Goal: Information Seeking & Learning: Learn about a topic

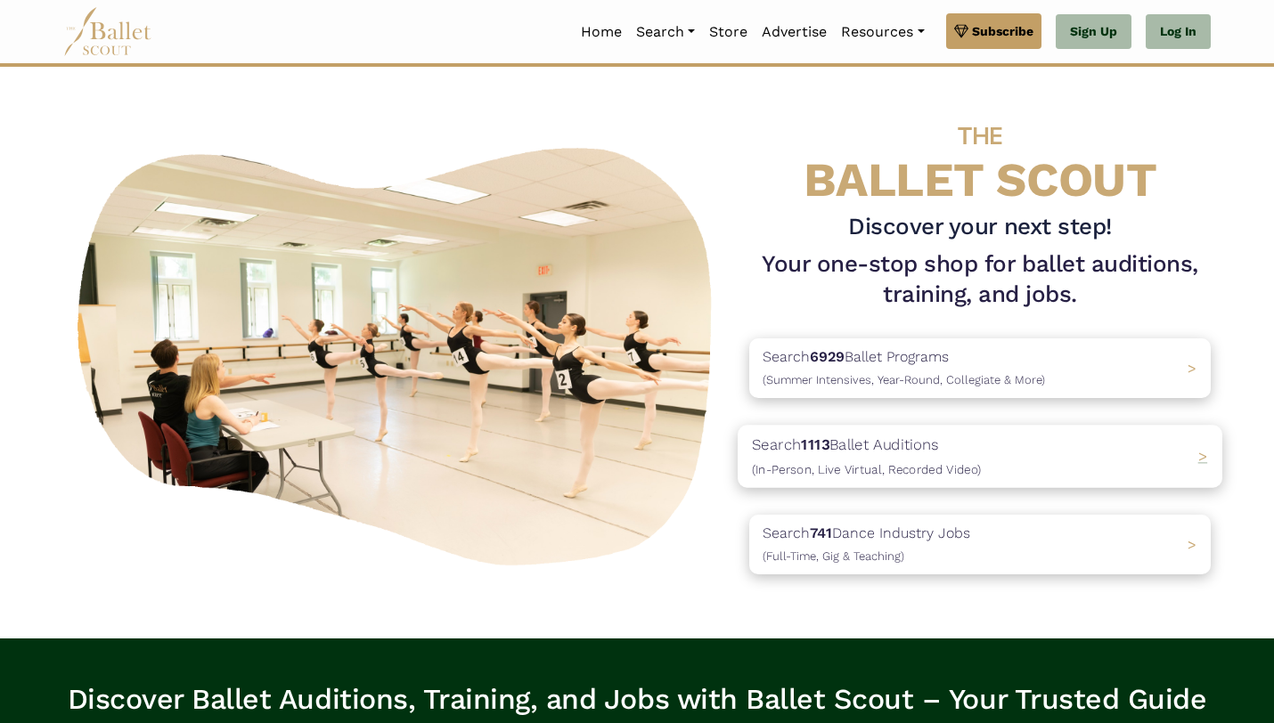
click at [987, 470] on div "Search 1113 Ballet Auditions (In-Person, Live Virtual, Recorded Video) >" at bounding box center [980, 456] width 485 height 62
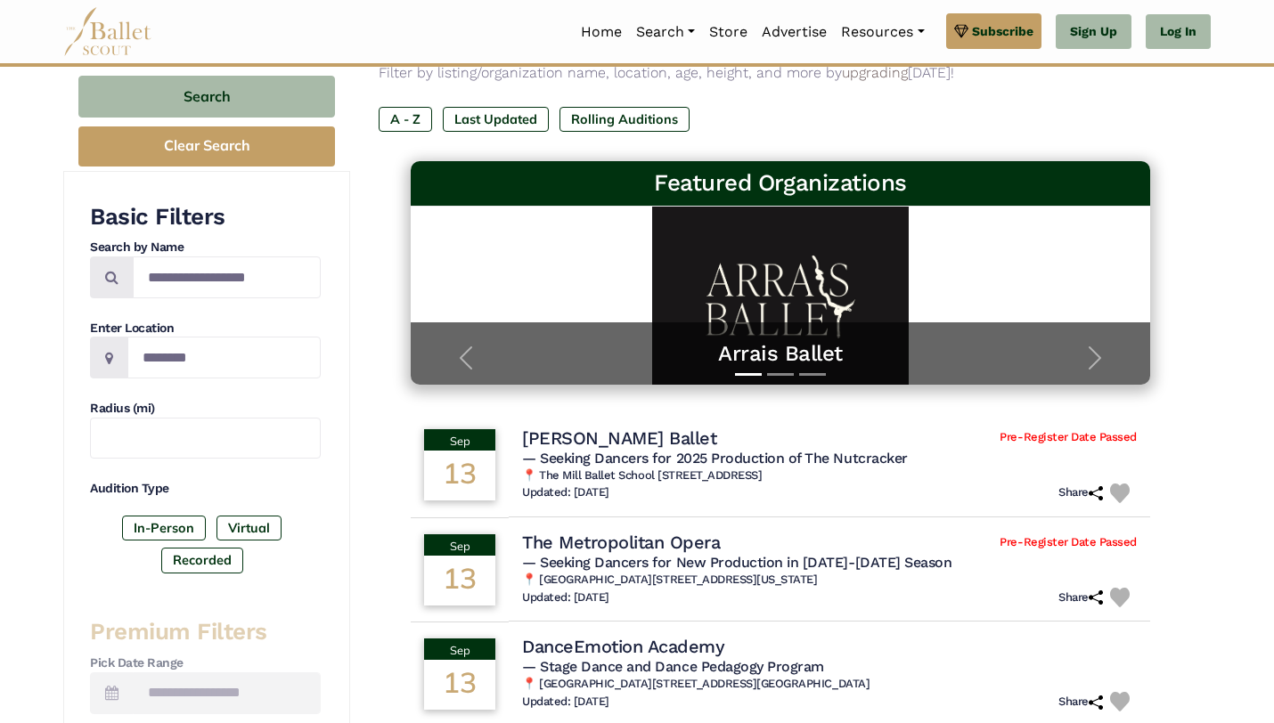
scroll to position [208, 0]
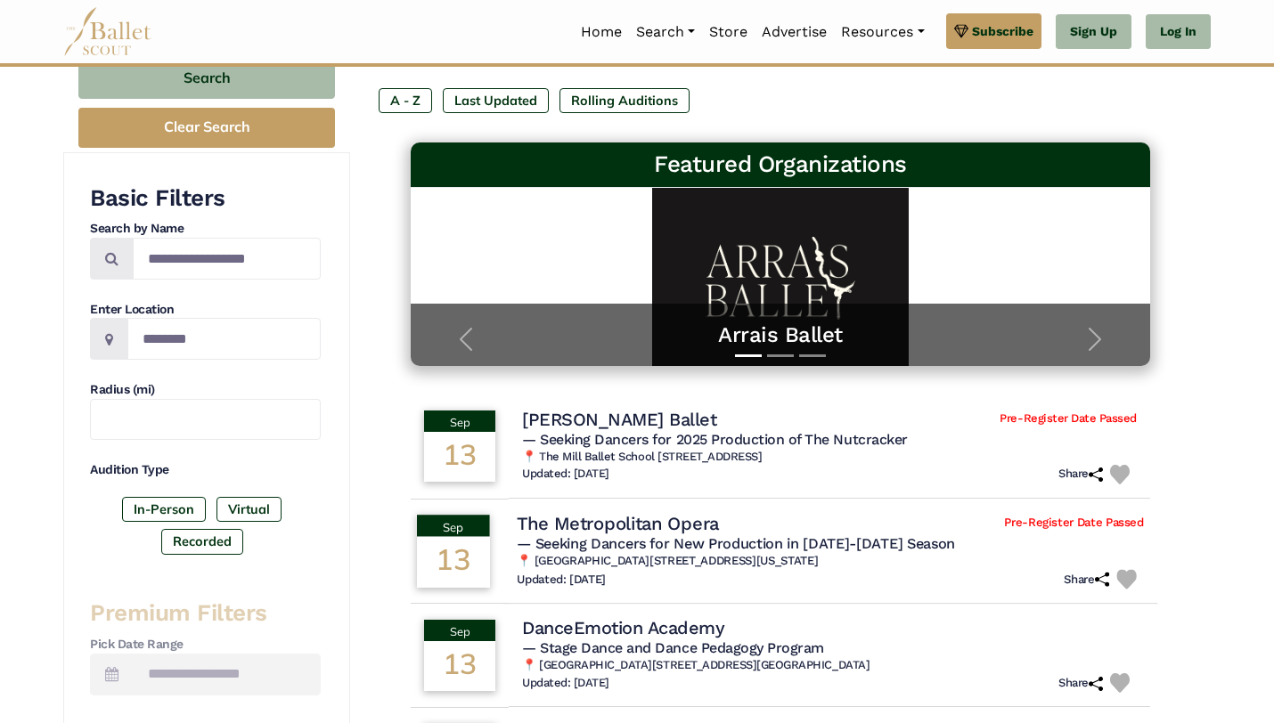
click at [675, 520] on h4 "The Metropolitan Opera" at bounding box center [618, 523] width 202 height 24
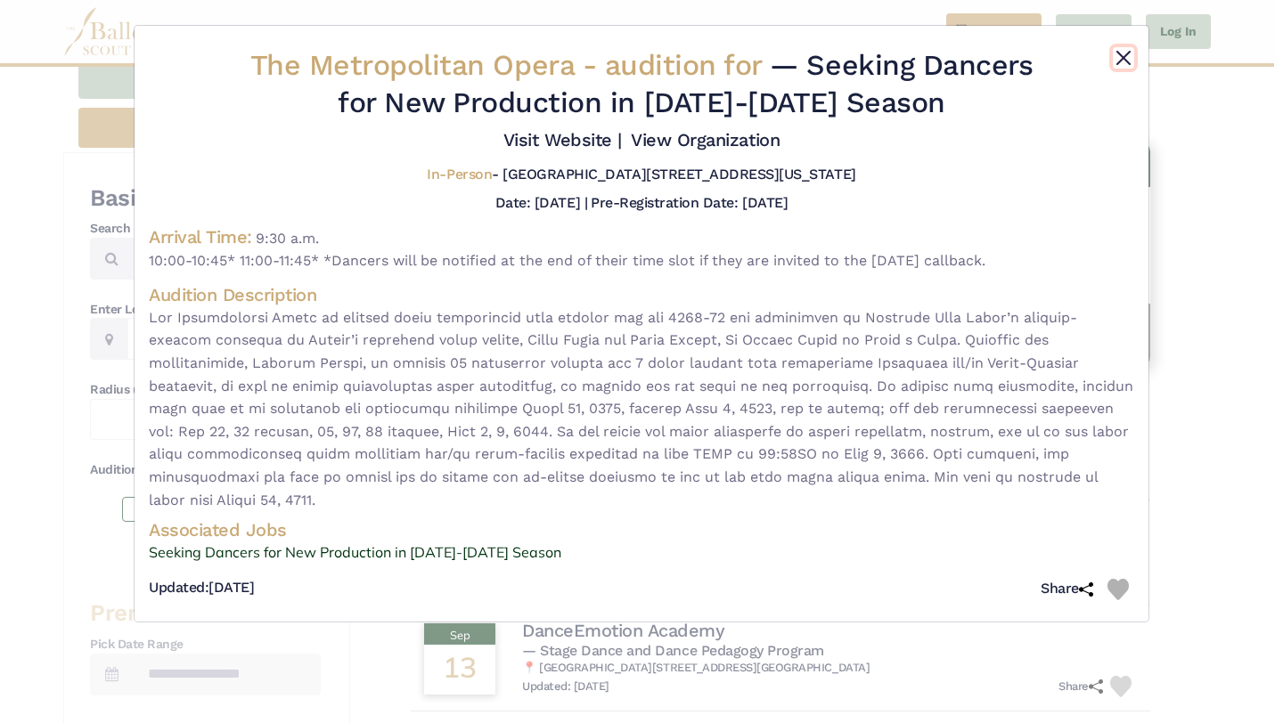
click at [1129, 61] on button "Close" at bounding box center [1123, 57] width 21 height 21
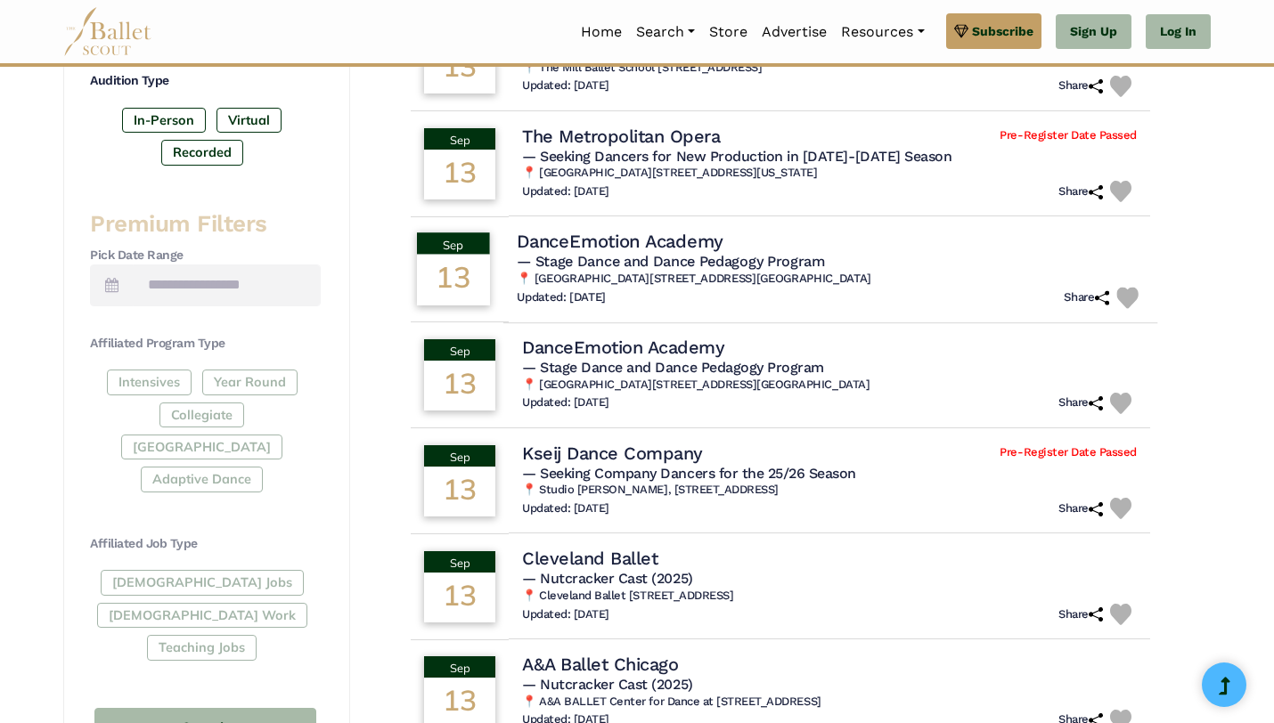
scroll to position [599, 0]
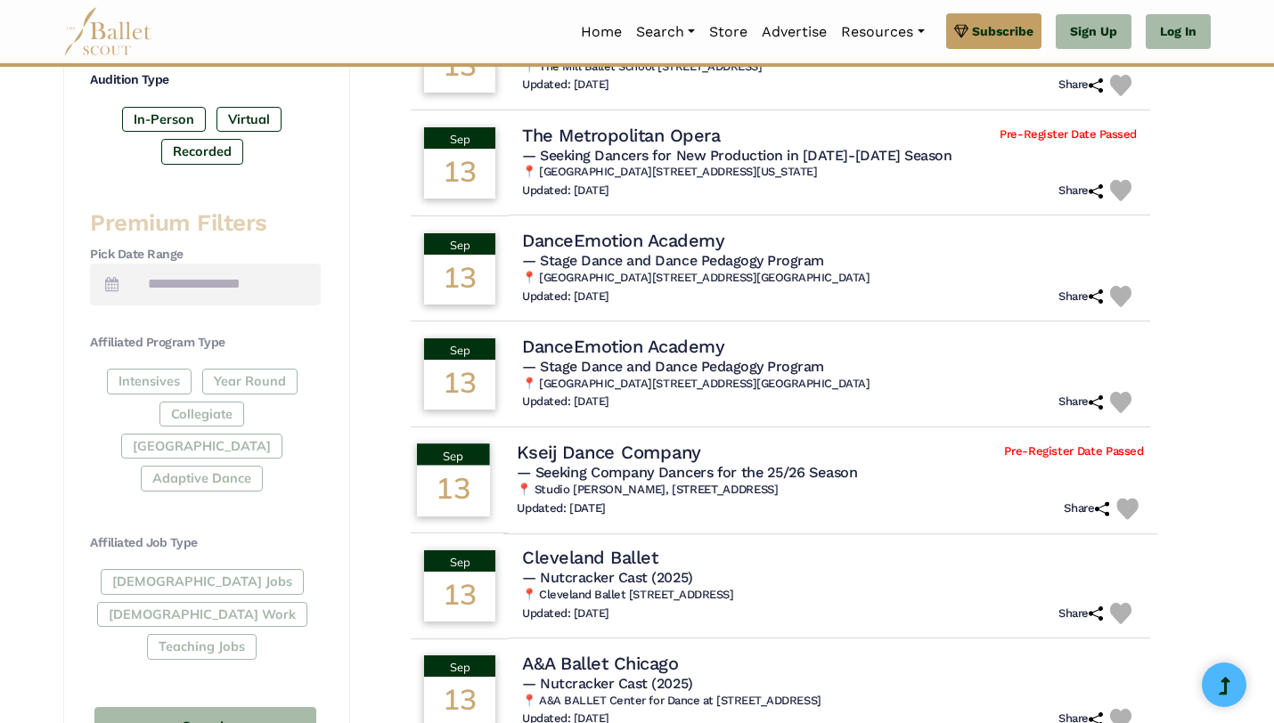
click at [670, 454] on h4 "Kseij Dance Company" at bounding box center [609, 452] width 184 height 24
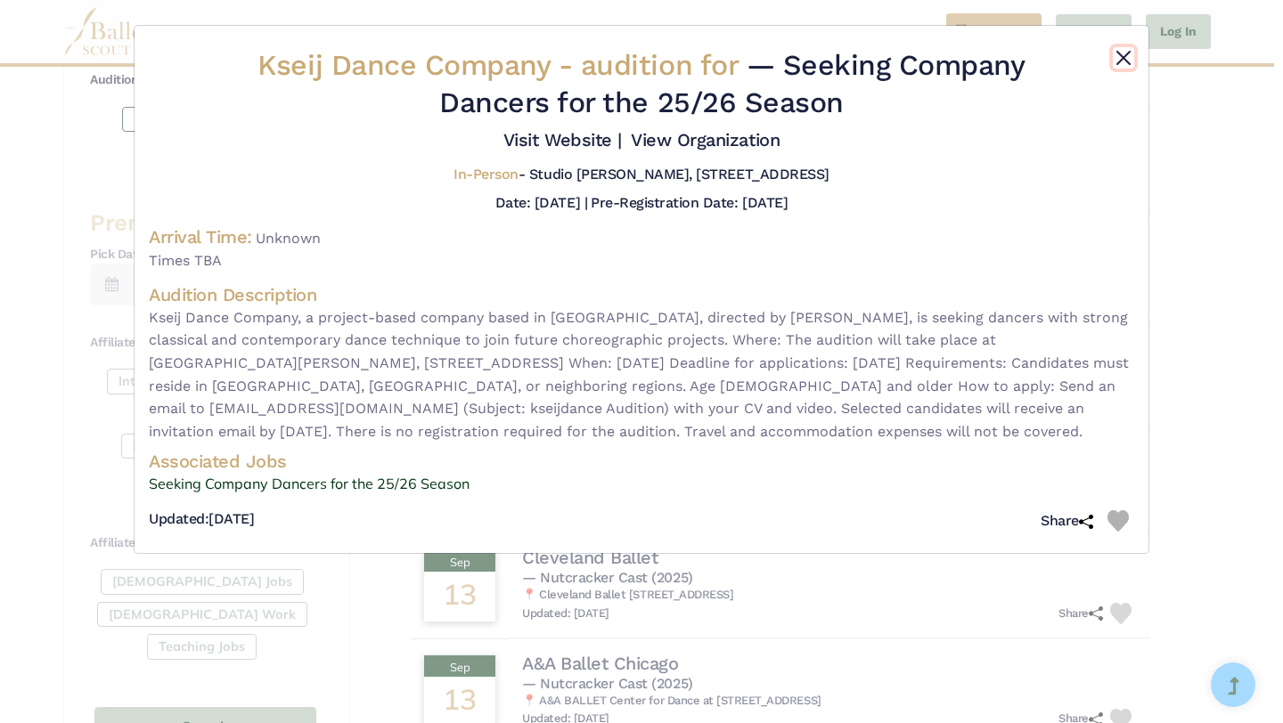
click at [1125, 63] on button "Close" at bounding box center [1123, 57] width 21 height 21
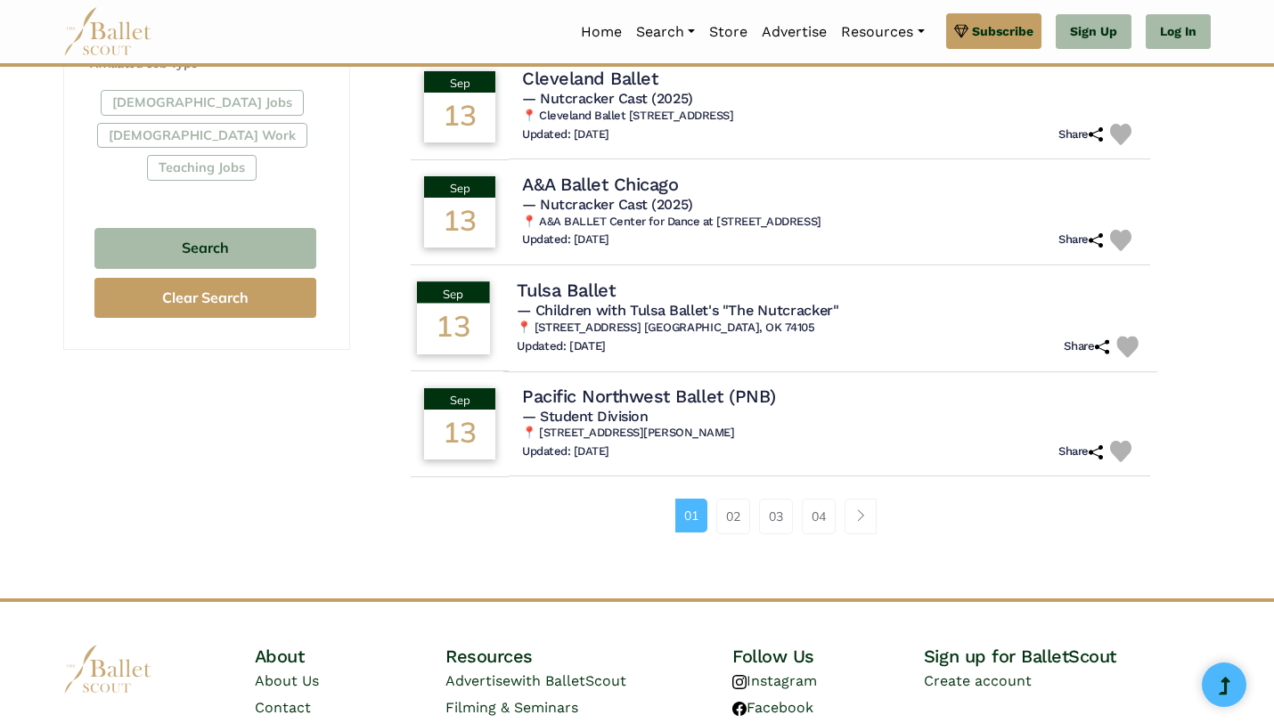
scroll to position [1079, 0]
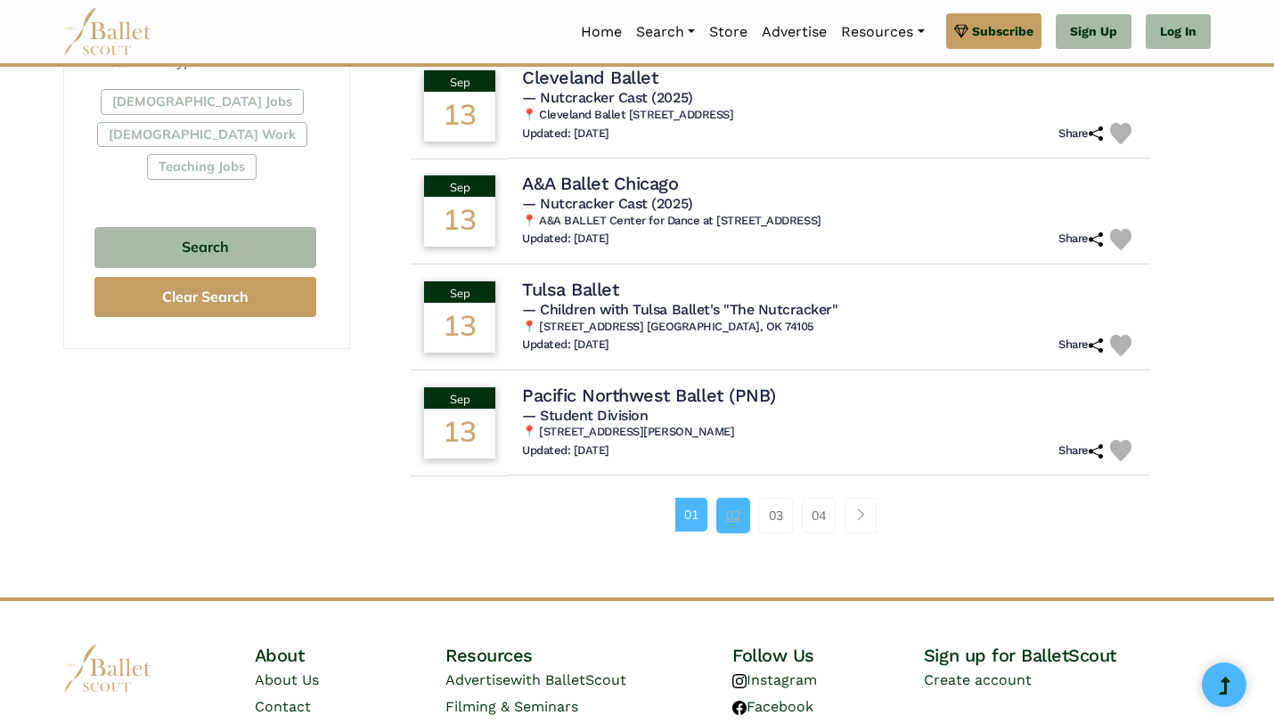
click at [733, 528] on link "02" at bounding box center [733, 516] width 34 height 36
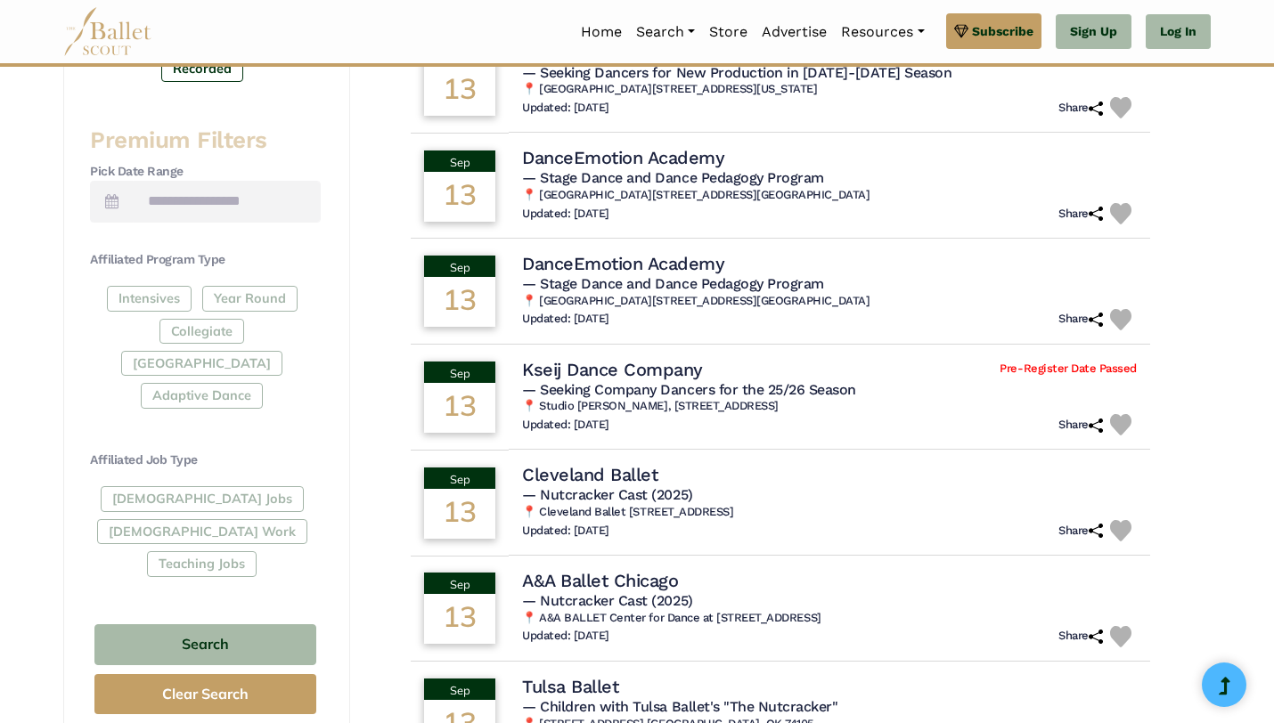
scroll to position [684, 0]
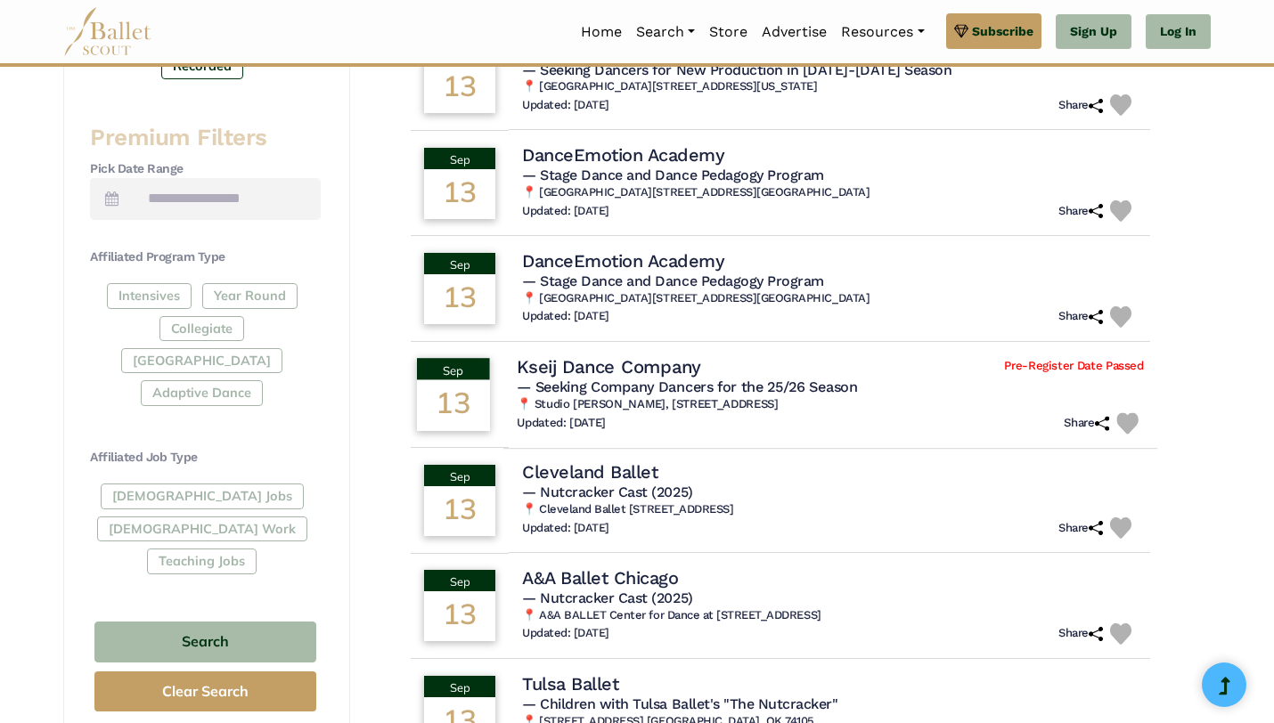
click at [658, 386] on span "— Seeking Company Dancers for the 25/26 Season" at bounding box center [687, 386] width 340 height 17
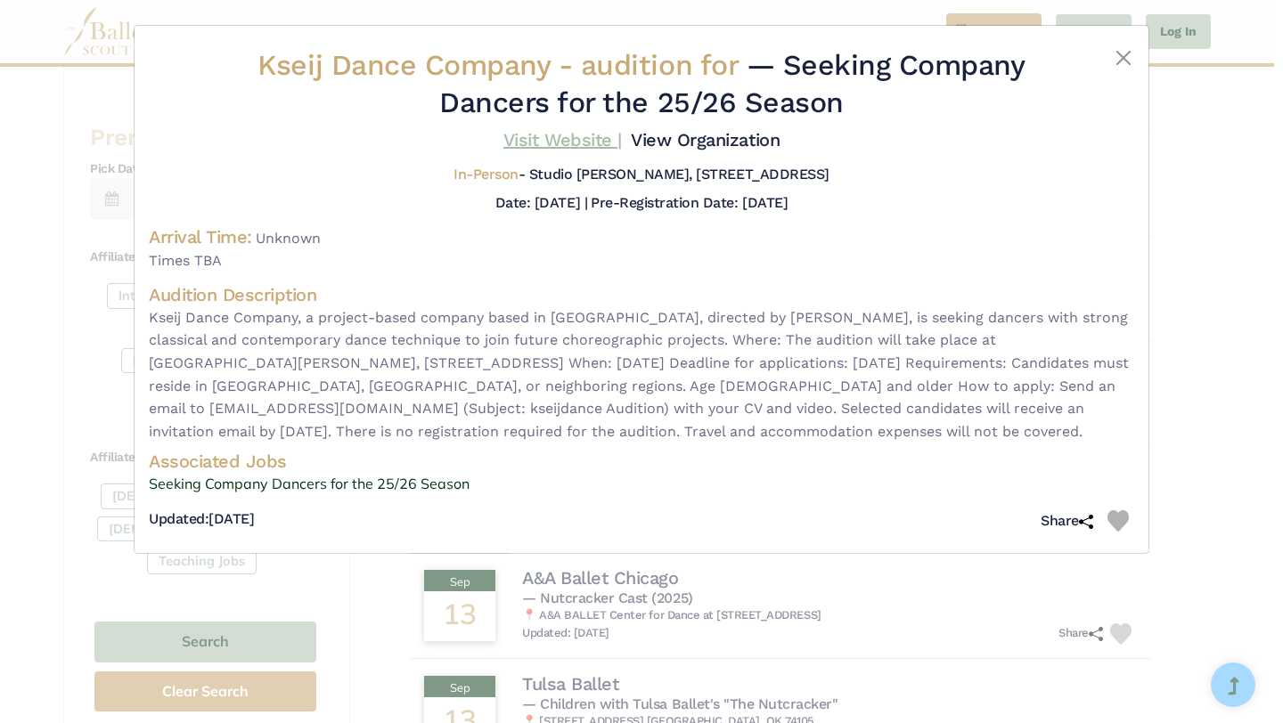
click at [559, 135] on link "Visit Website |" at bounding box center [562, 139] width 118 height 21
click at [1130, 60] on button "Close" at bounding box center [1123, 57] width 21 height 21
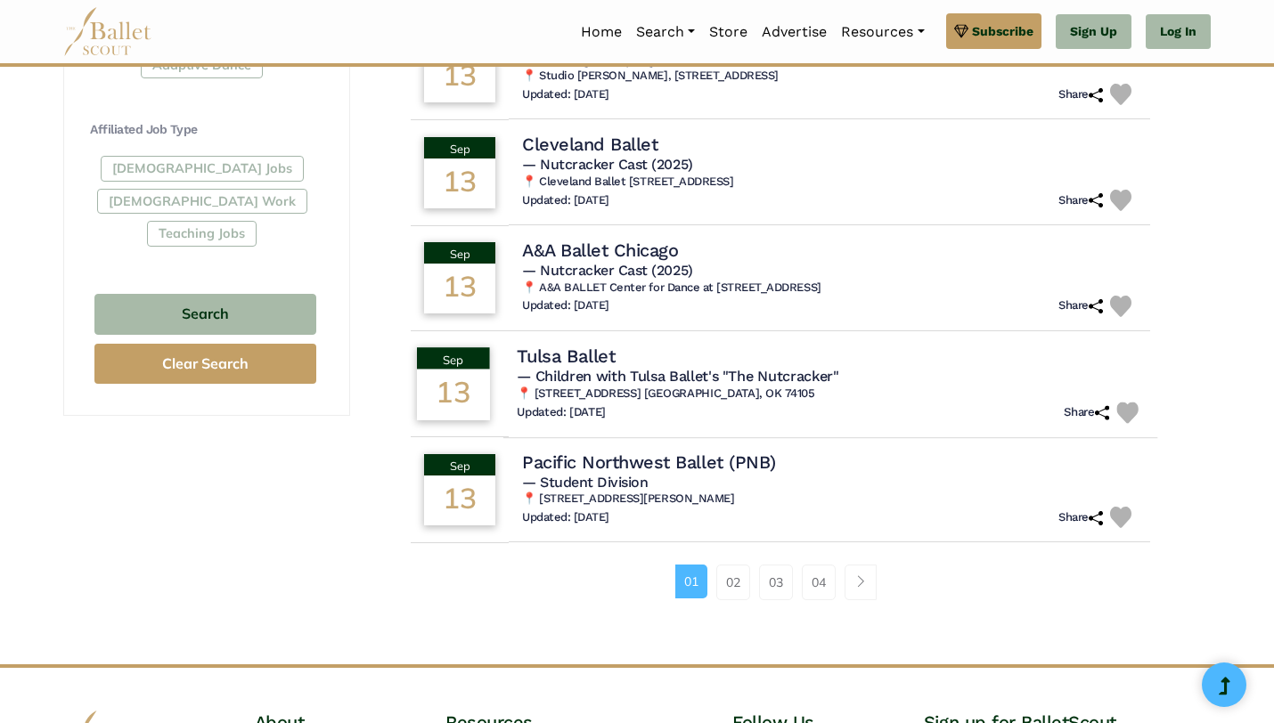
scroll to position [1013, 0]
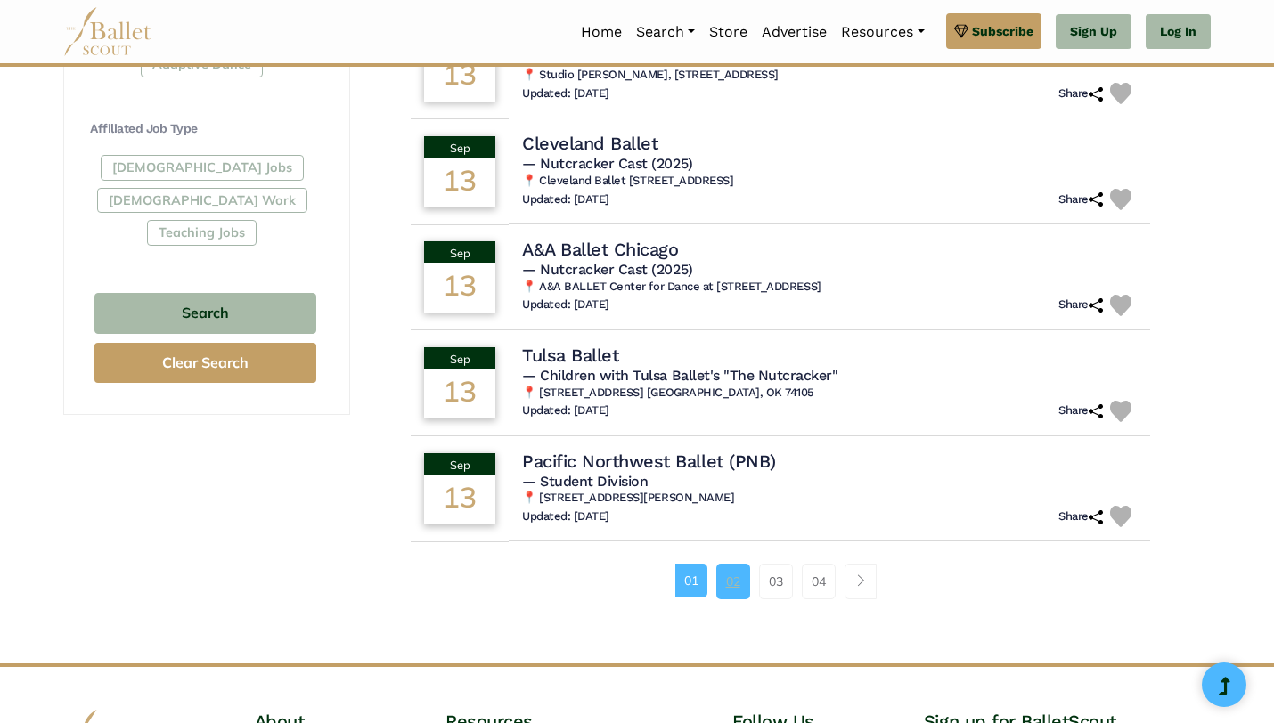
click at [734, 590] on link "02" at bounding box center [733, 582] width 34 height 36
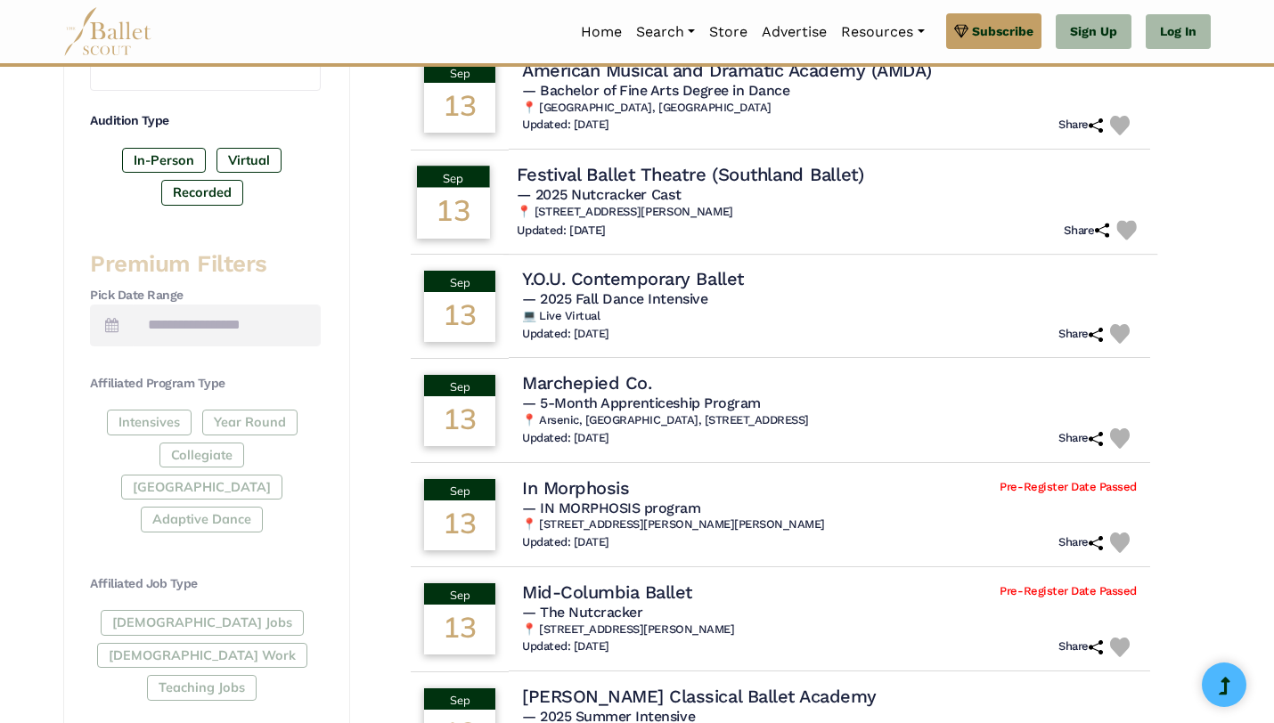
scroll to position [559, 0]
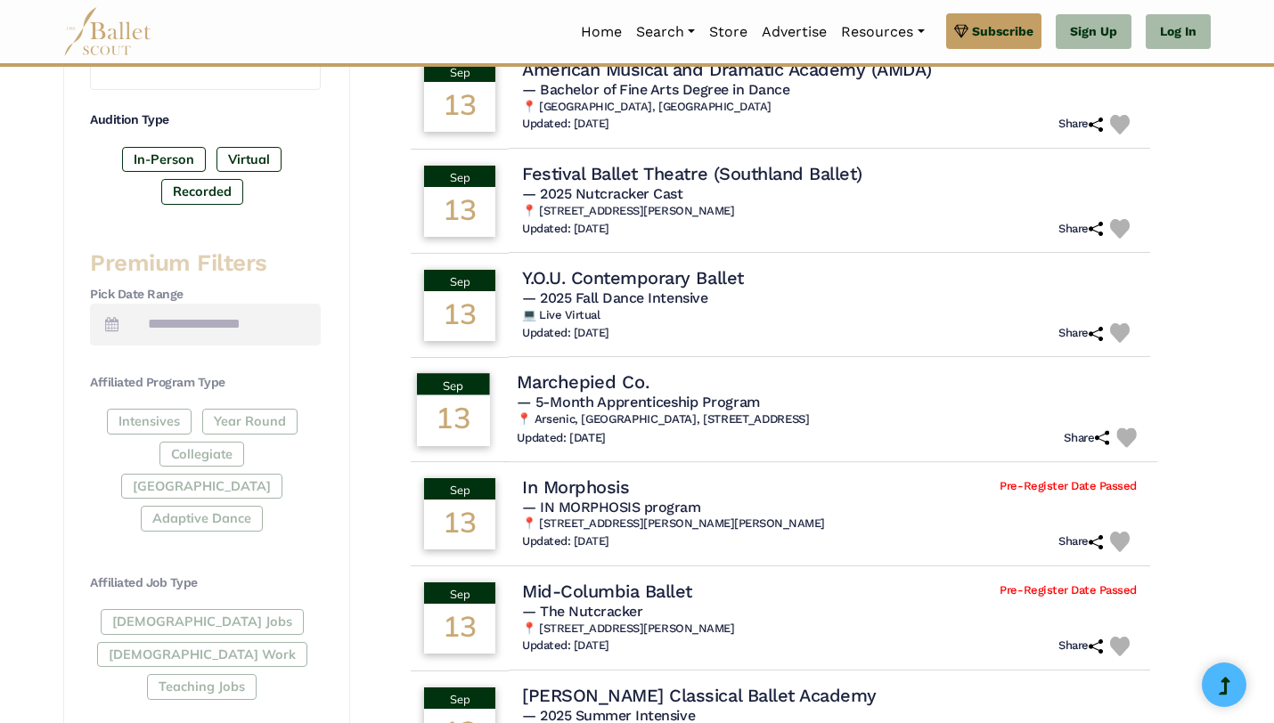
click at [892, 436] on div "Updated: Aug. 28, 2025 Share" at bounding box center [830, 438] width 627 height 20
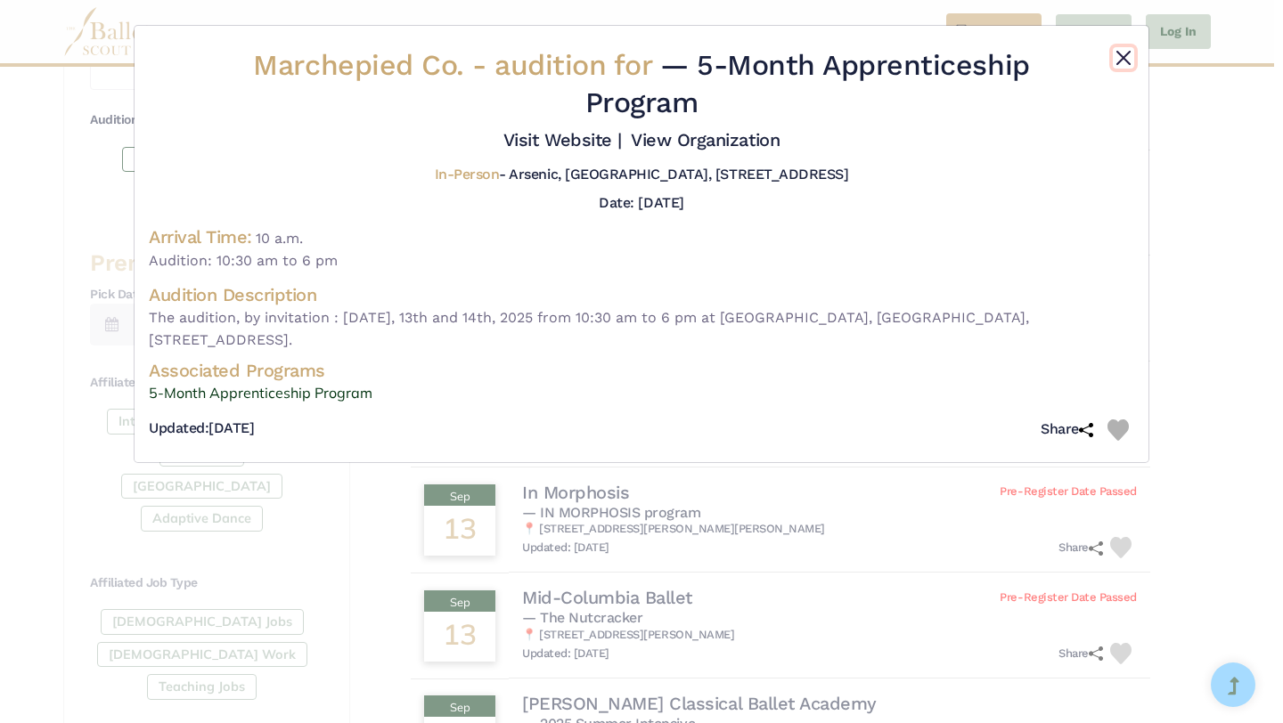
click at [1123, 62] on button "Close" at bounding box center [1123, 57] width 21 height 21
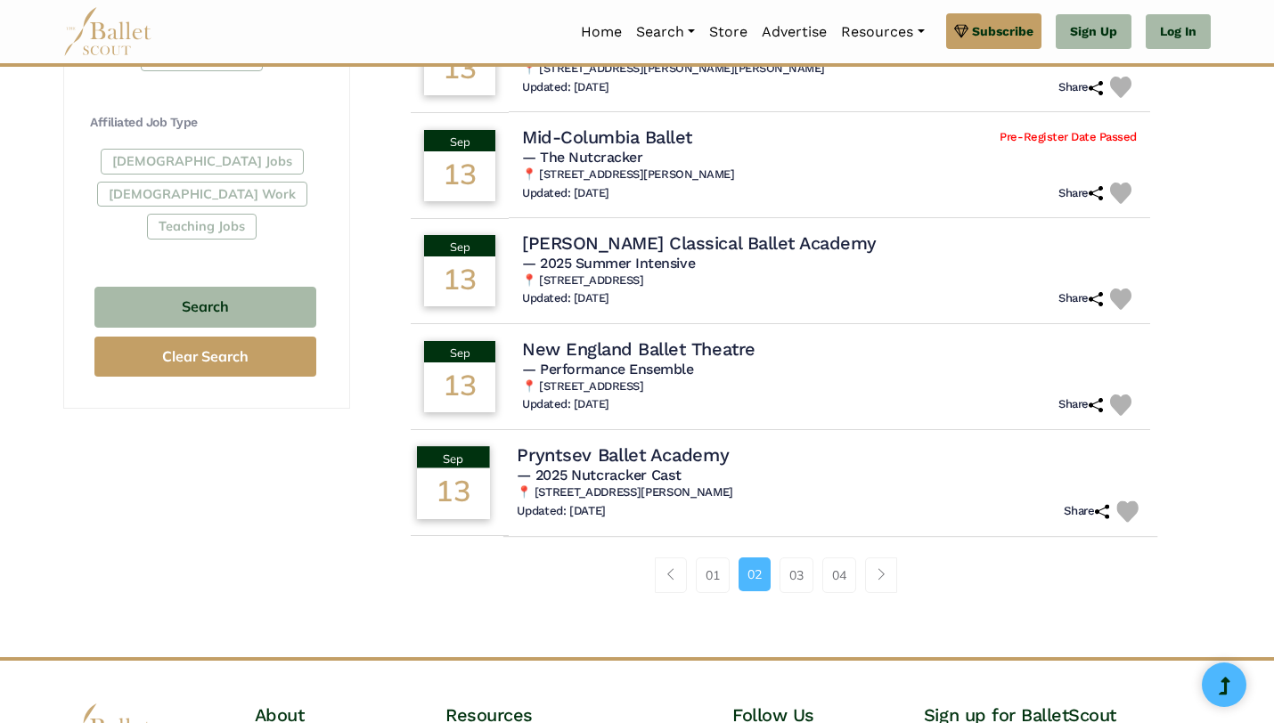
scroll to position [1021, 0]
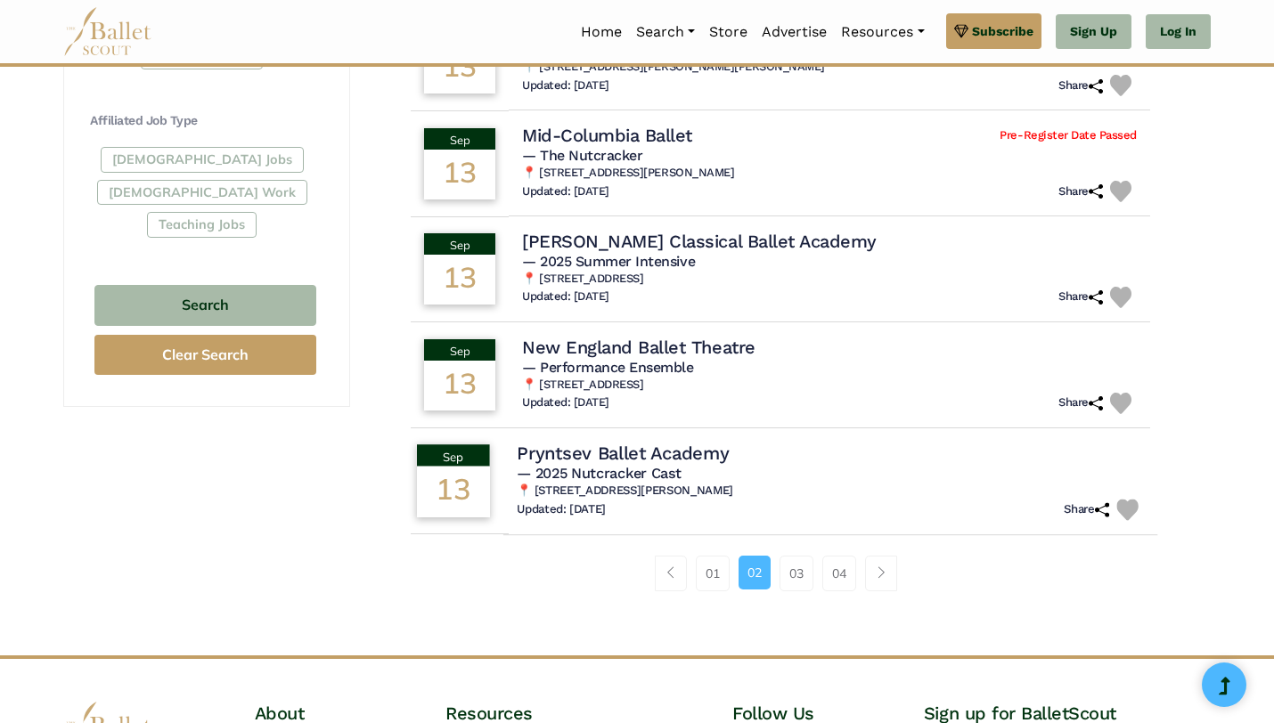
click at [833, 480] on h5 "— 2025 Nutcracker Cast" at bounding box center [830, 473] width 627 height 19
click at [795, 581] on link "03" at bounding box center [796, 574] width 34 height 36
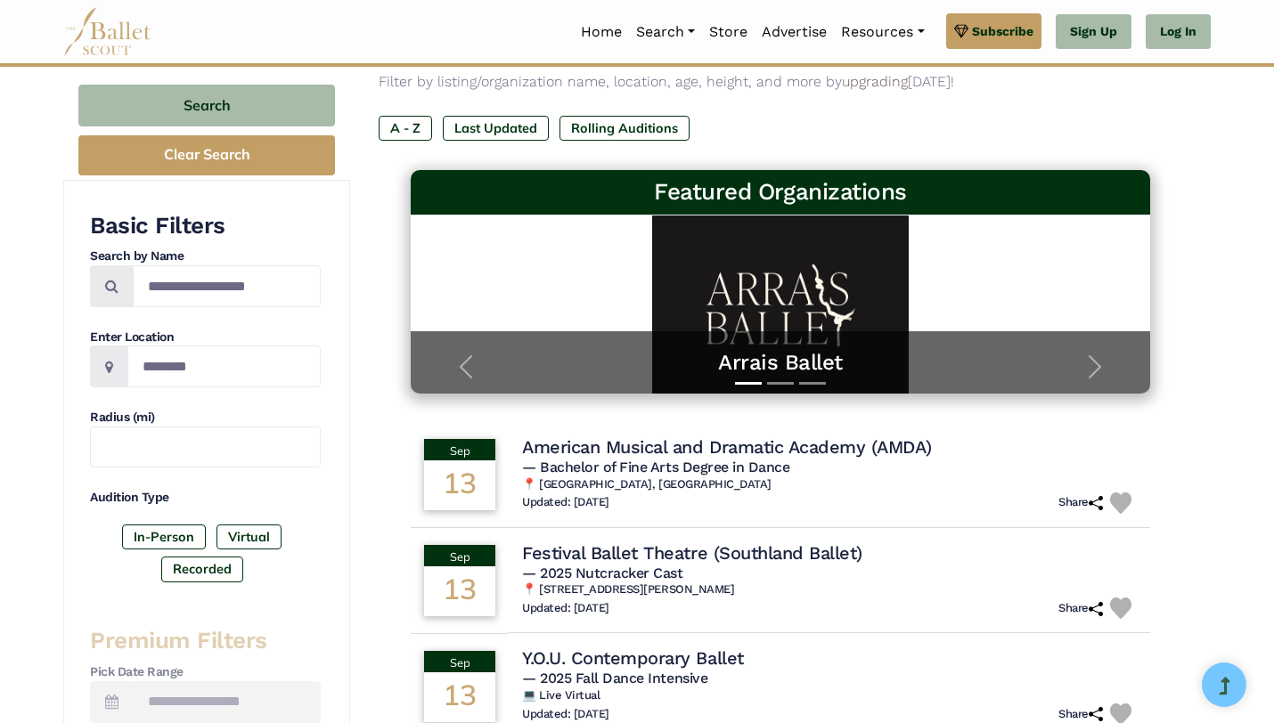
scroll to position [33, 0]
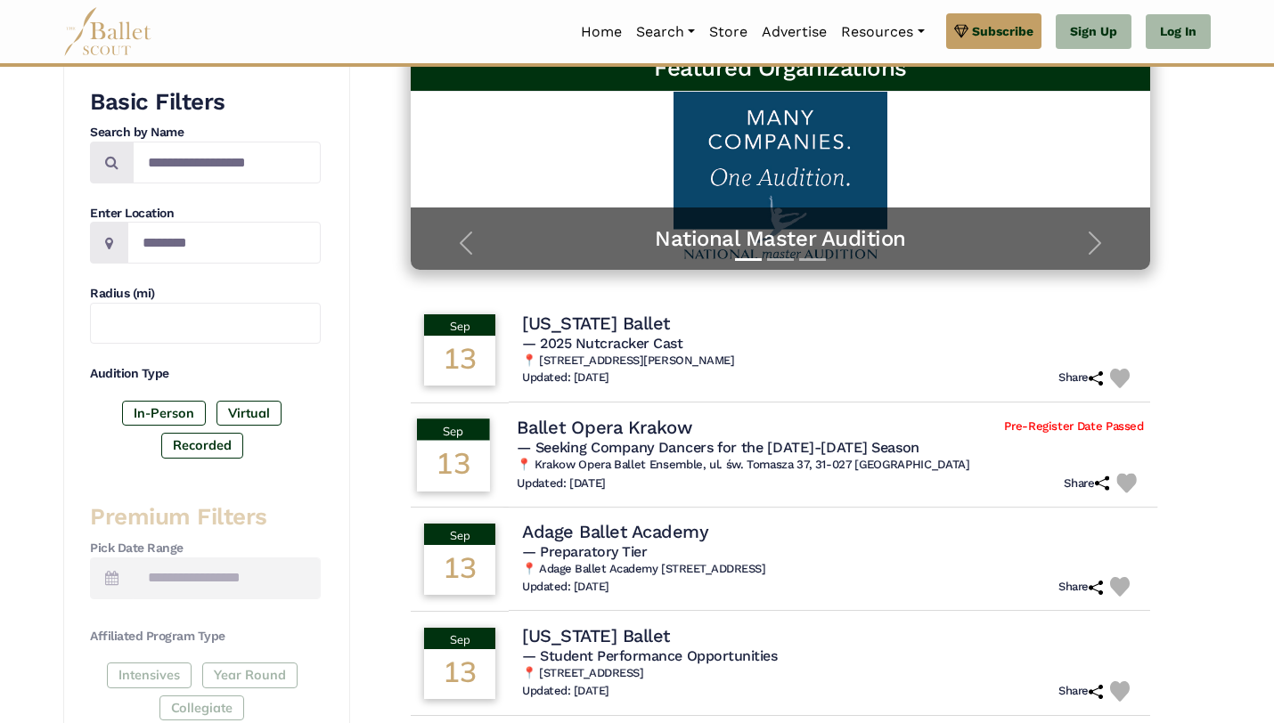
scroll to position [313, 0]
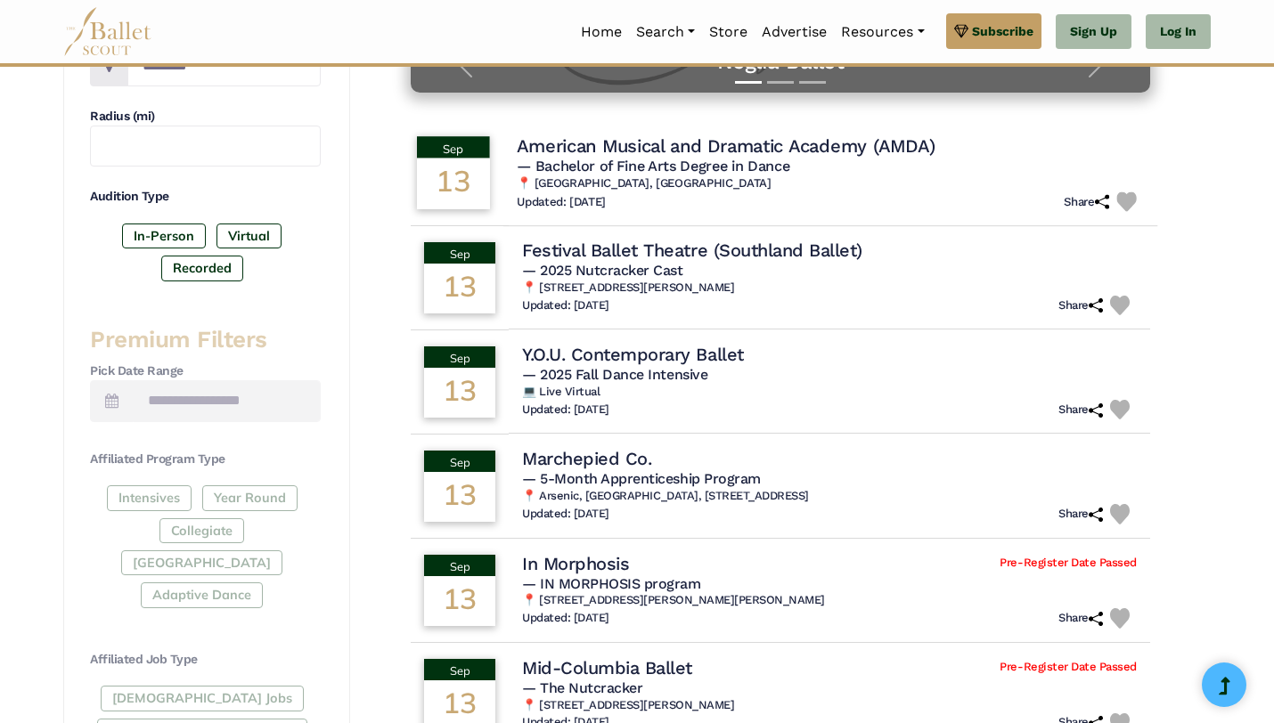
scroll to position [498, 0]
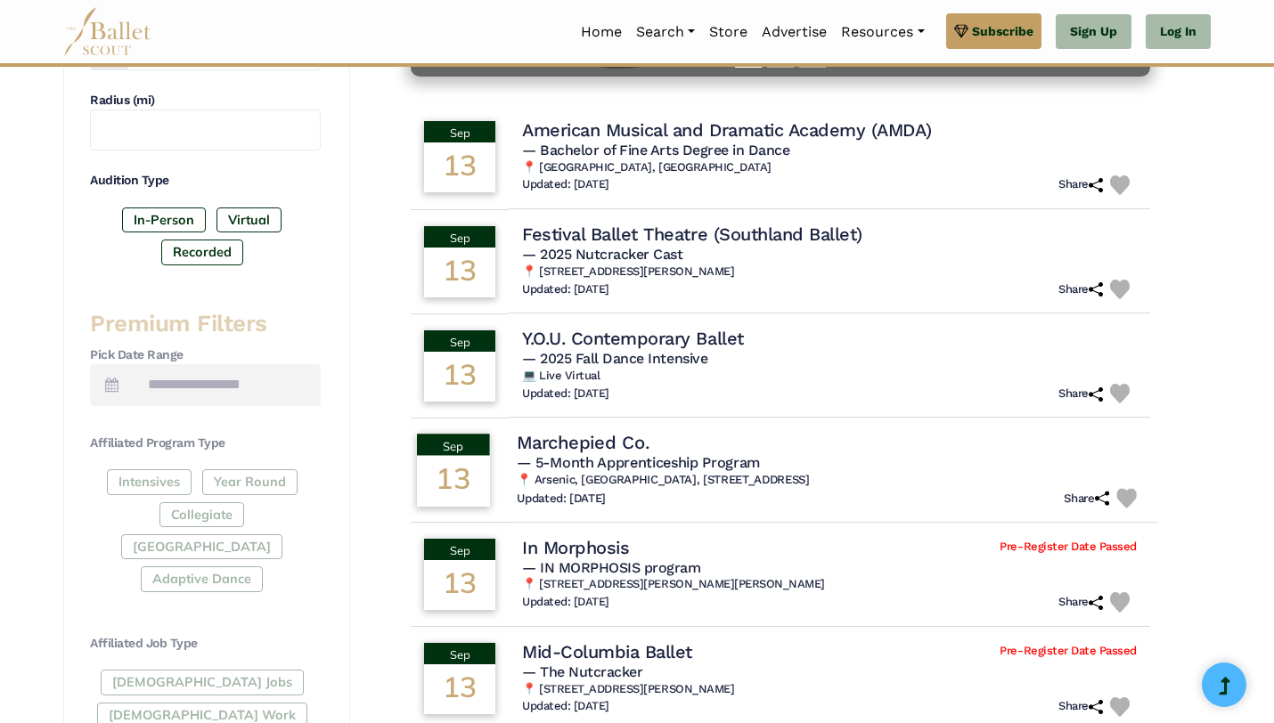
click at [624, 446] on h4 "Marchepied Co." at bounding box center [583, 443] width 132 height 24
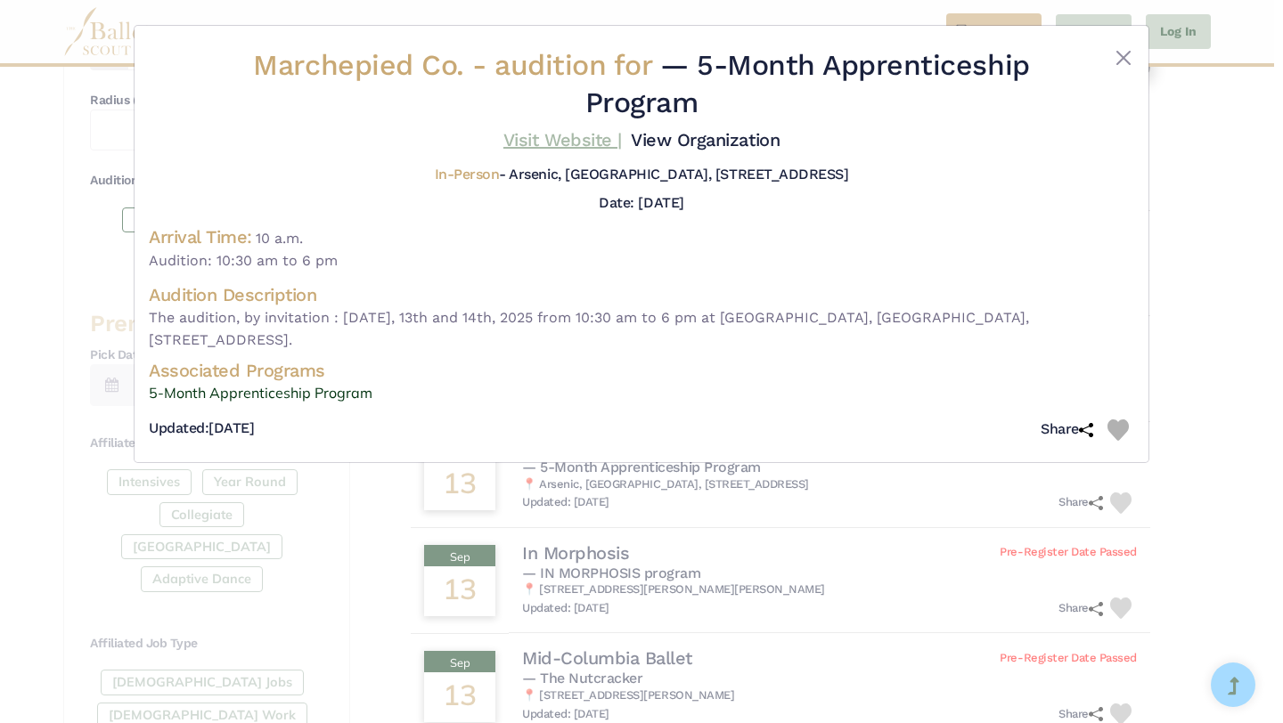
click at [574, 138] on link "Visit Website |" at bounding box center [562, 139] width 118 height 21
click at [1128, 53] on button "Close" at bounding box center [1123, 57] width 21 height 21
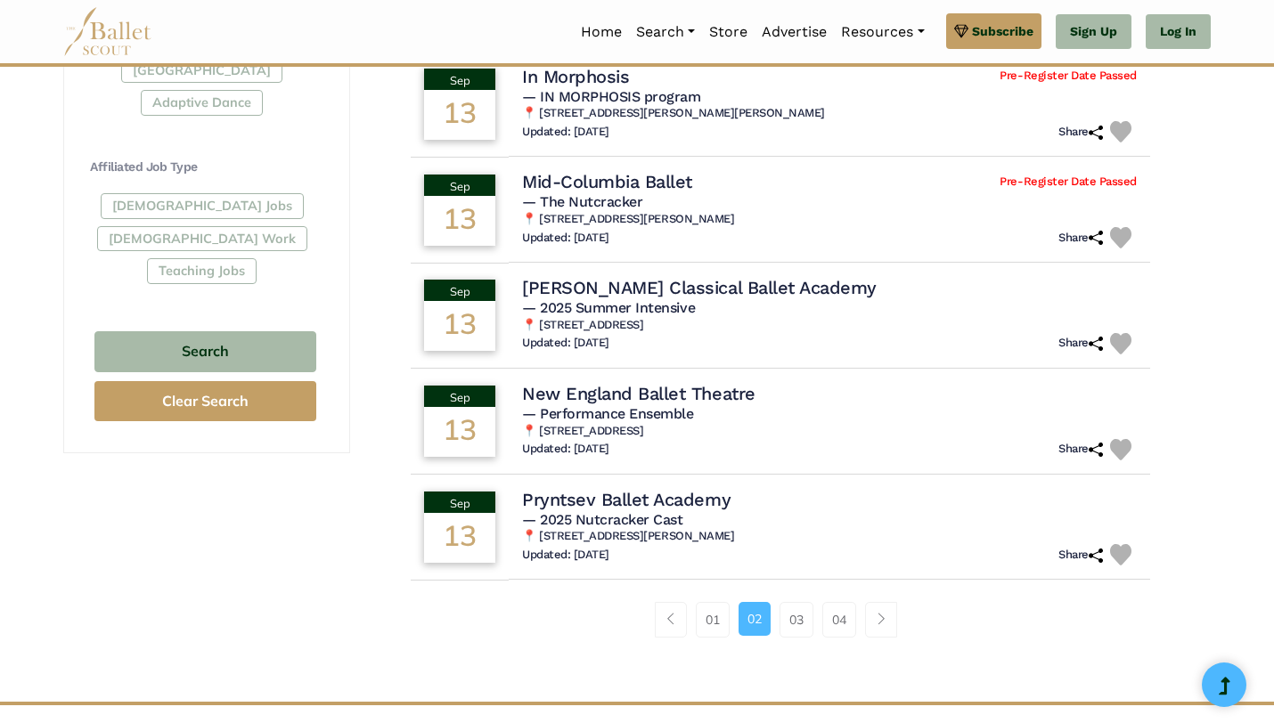
scroll to position [1036, 0]
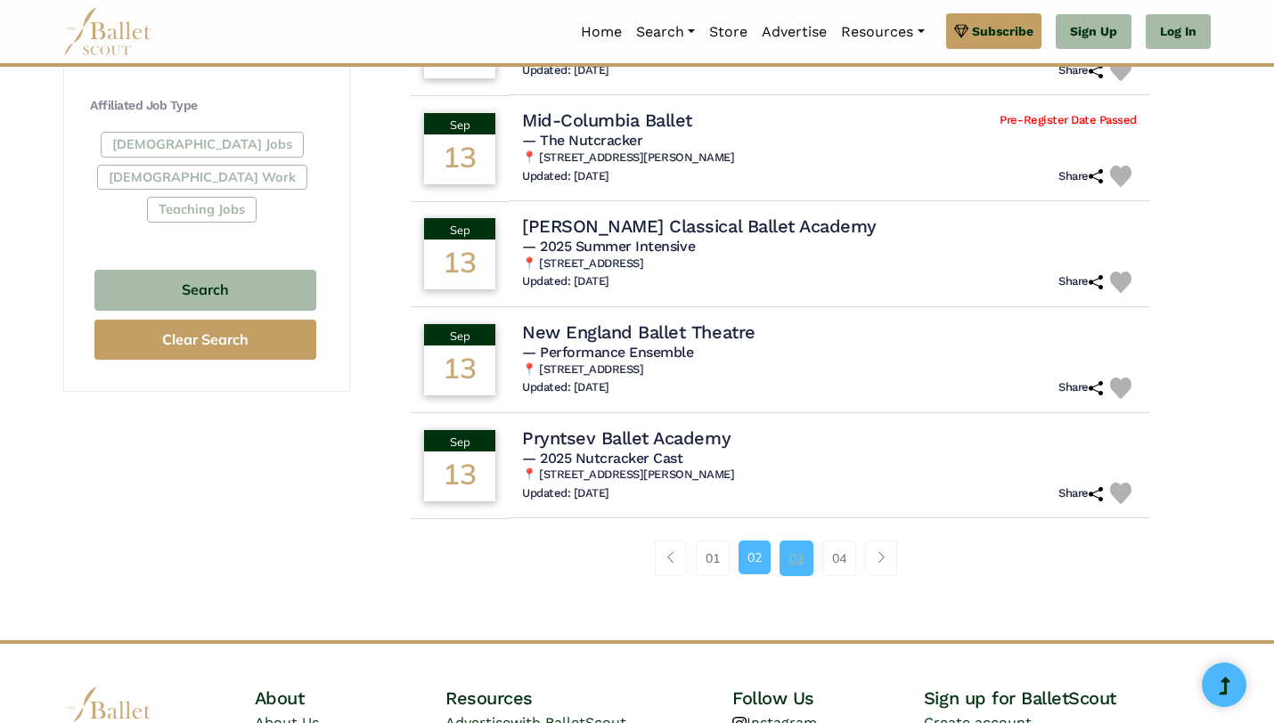
click at [784, 560] on link "03" at bounding box center [796, 559] width 34 height 36
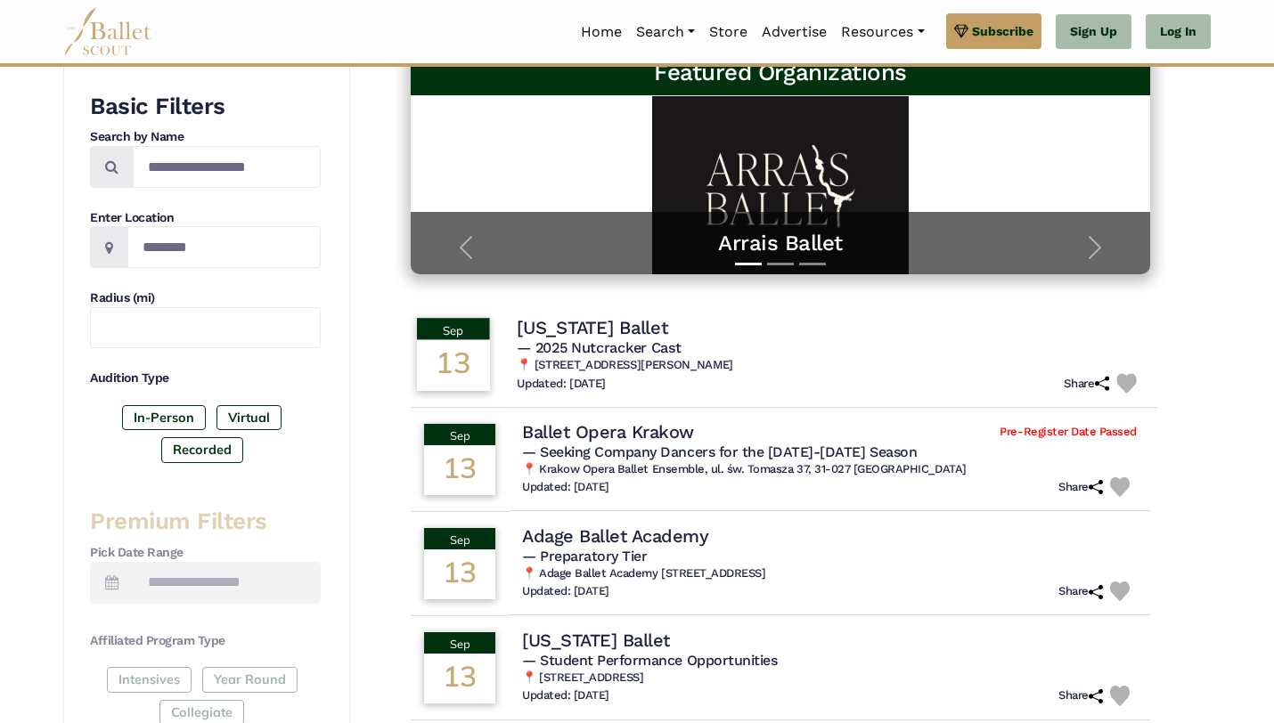
scroll to position [338, 0]
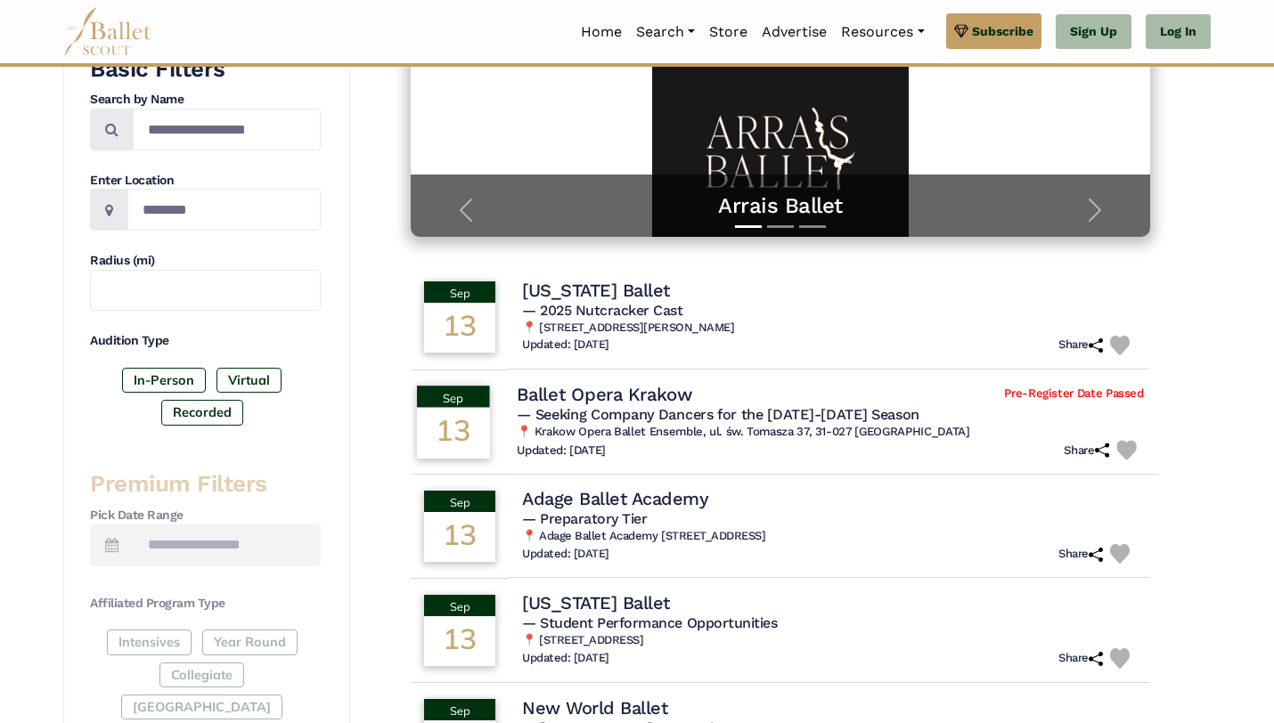
click at [634, 398] on h4 "Ballet Opera Krakow" at bounding box center [604, 394] width 175 height 24
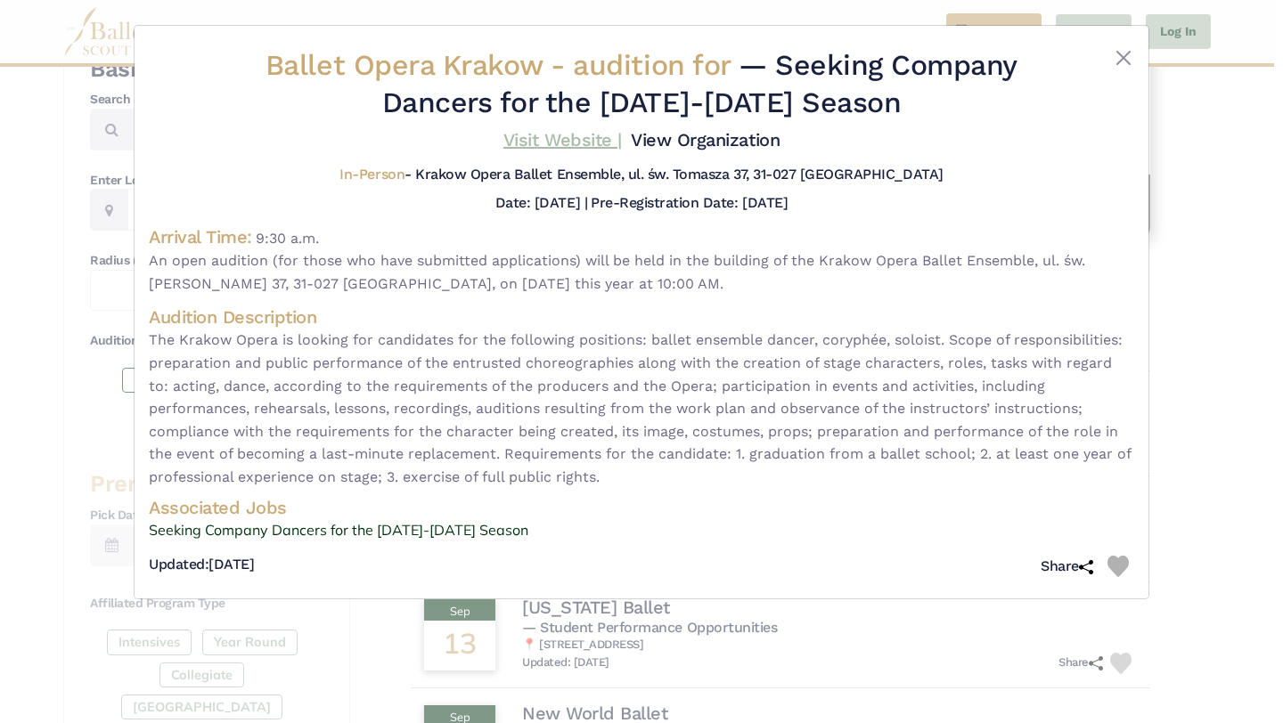
click at [556, 137] on link "Visit Website |" at bounding box center [562, 139] width 118 height 21
click at [1133, 64] on button "Close" at bounding box center [1123, 57] width 21 height 21
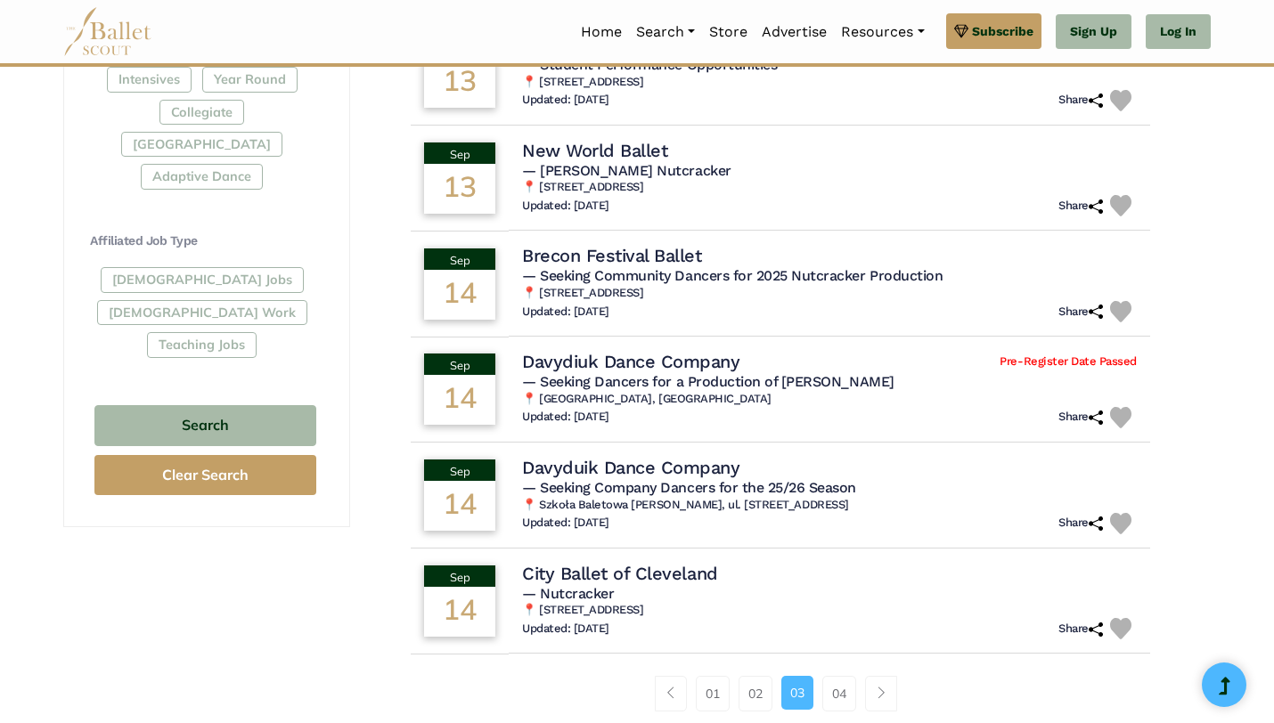
scroll to position [903, 0]
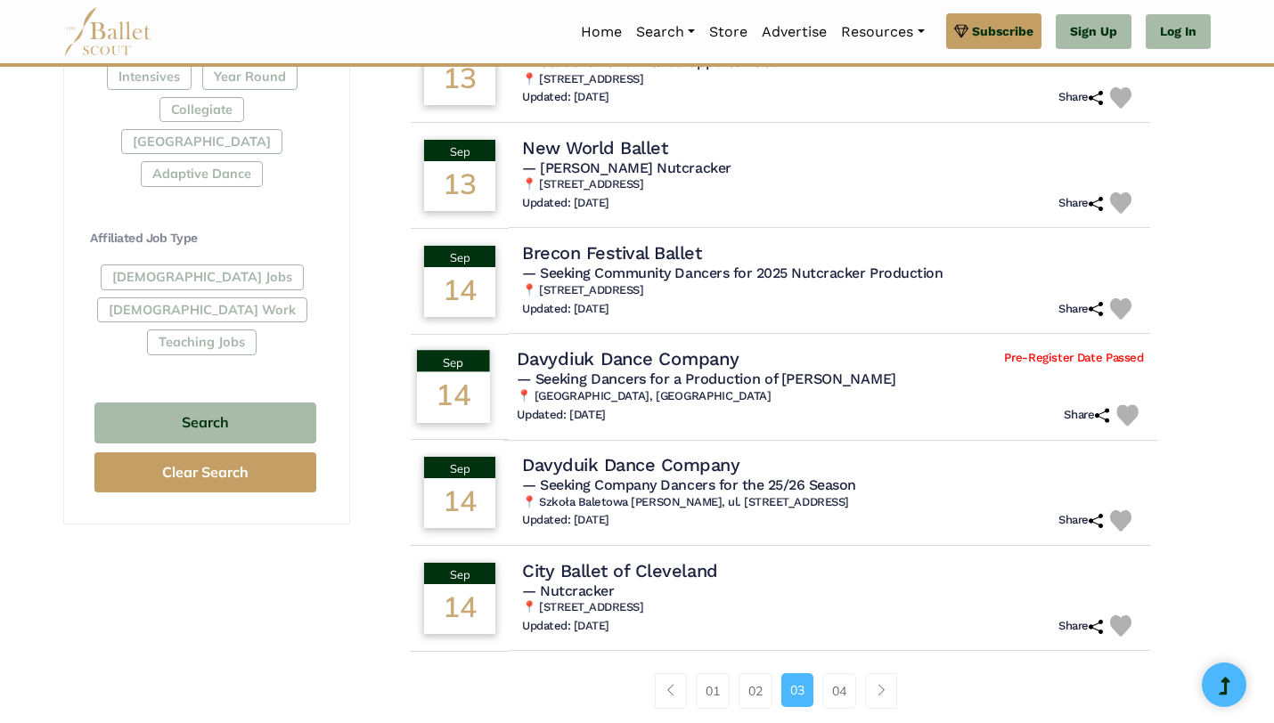
click at [675, 389] on h5 "— Seeking Dancers for a Production of Van Gogh" at bounding box center [830, 380] width 627 height 19
click at [692, 498] on h6 "📍 Szkoła Baletowa Anny Niedźwiedź, ul. Mansfelda 4, Poznań, Poland" at bounding box center [830, 502] width 627 height 15
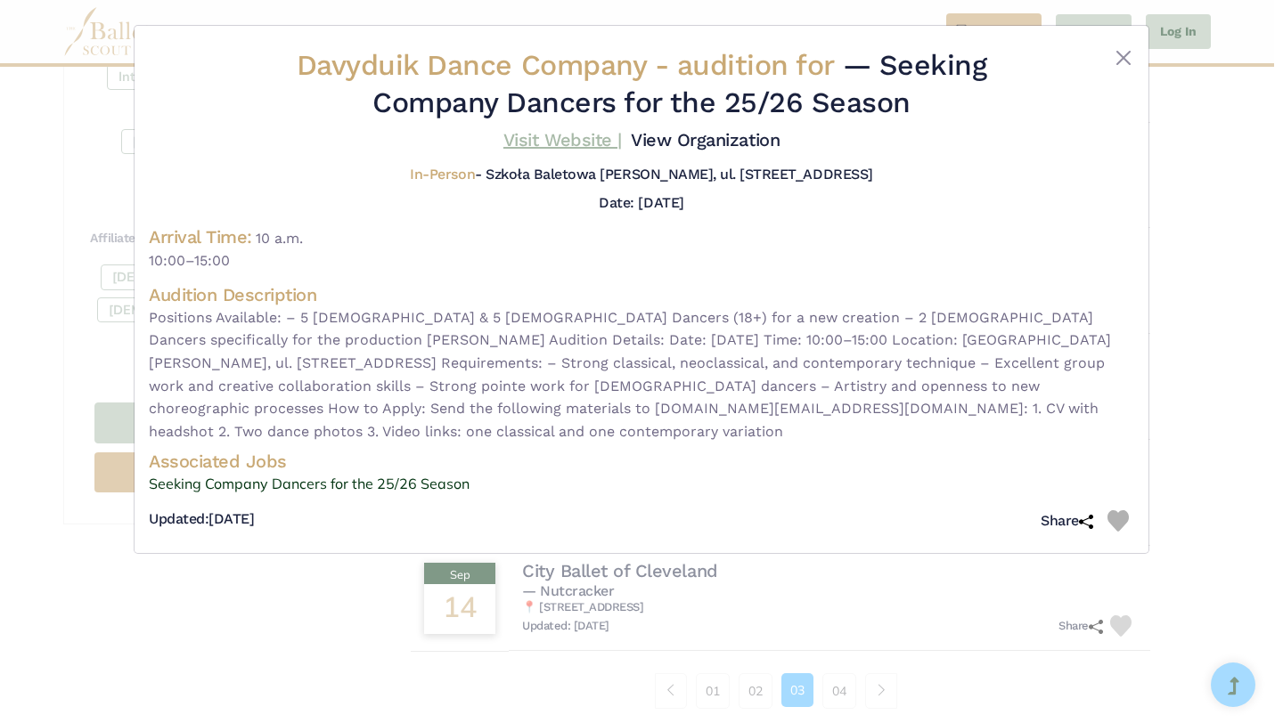
click at [550, 147] on link "Visit Website |" at bounding box center [562, 139] width 118 height 21
click at [707, 138] on link "View Organization" at bounding box center [705, 139] width 149 height 21
click at [1133, 59] on button "Close" at bounding box center [1123, 57] width 21 height 21
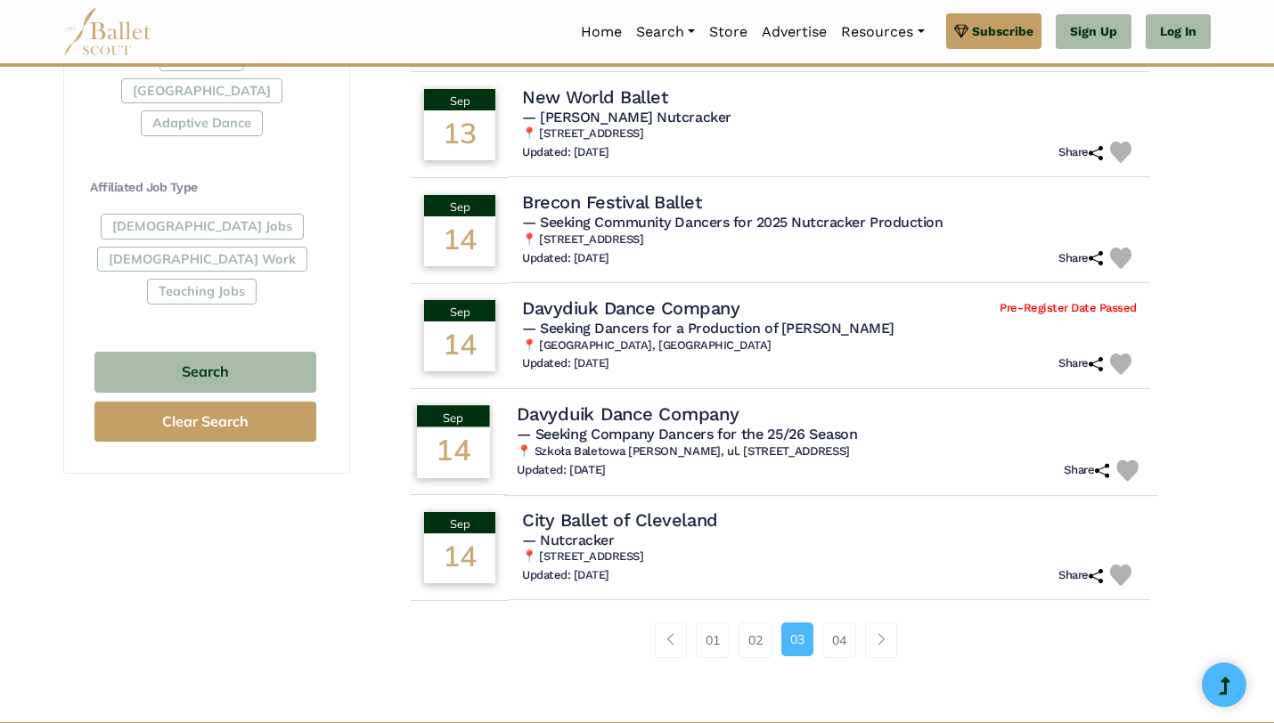
scroll to position [956, 0]
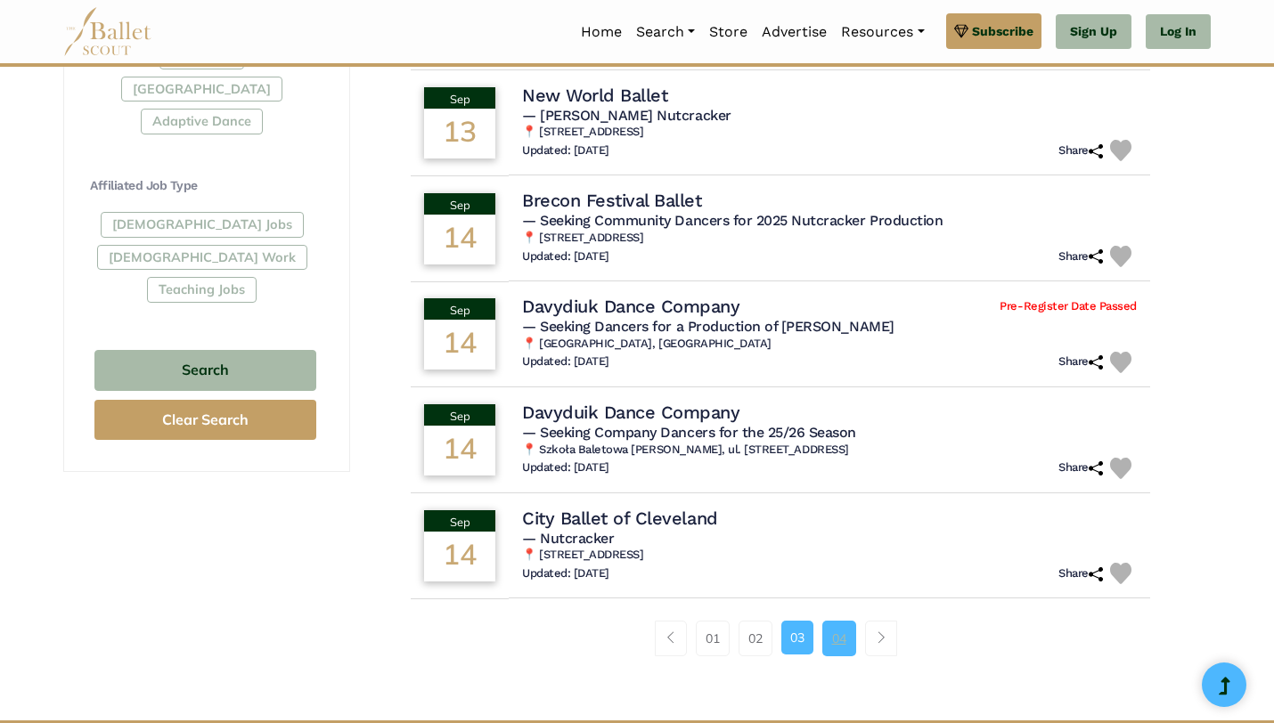
click at [845, 647] on link "04" at bounding box center [839, 639] width 34 height 36
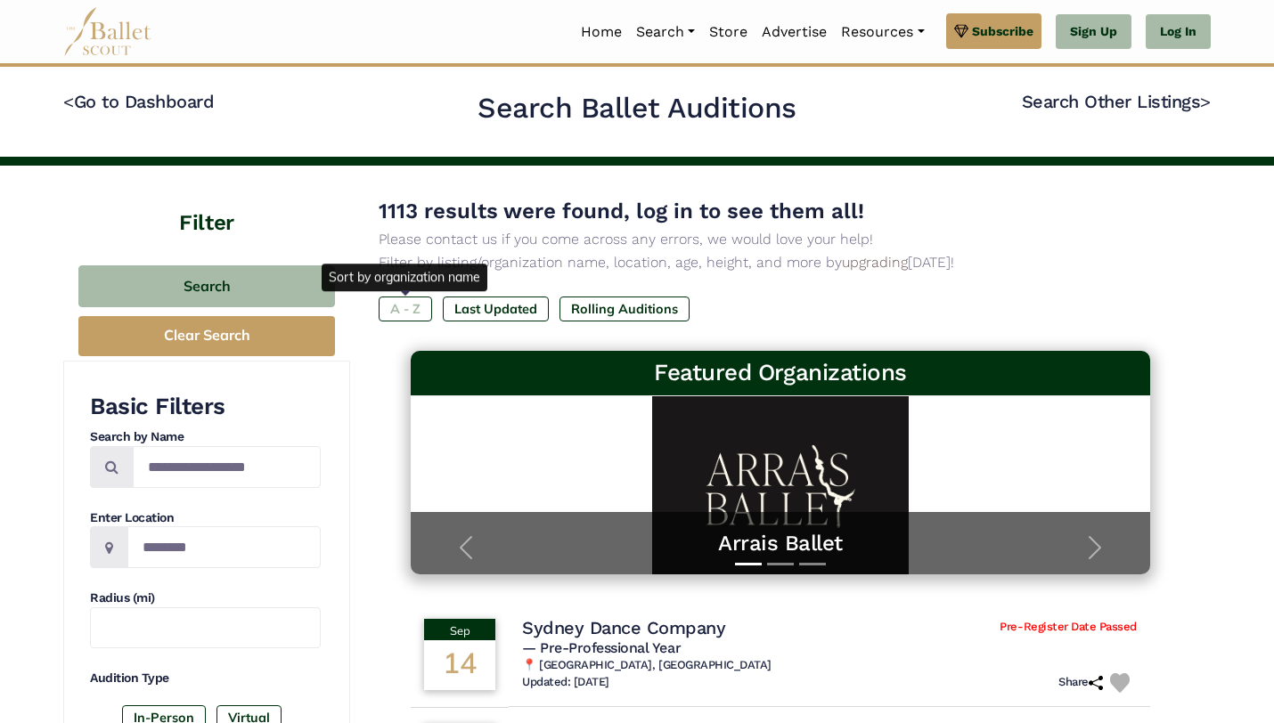
click at [408, 311] on label "A - Z" at bounding box center [405, 309] width 53 height 25
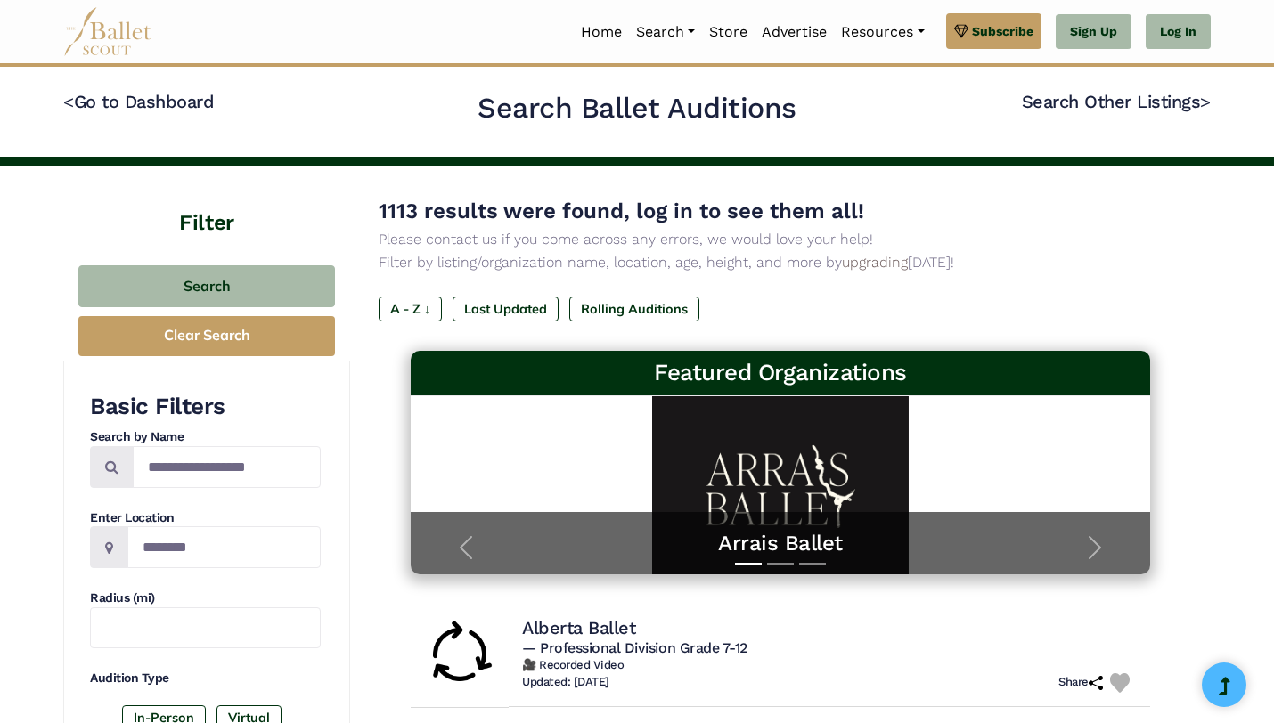
click at [408, 311] on label "A - Z ↓" at bounding box center [410, 309] width 63 height 25
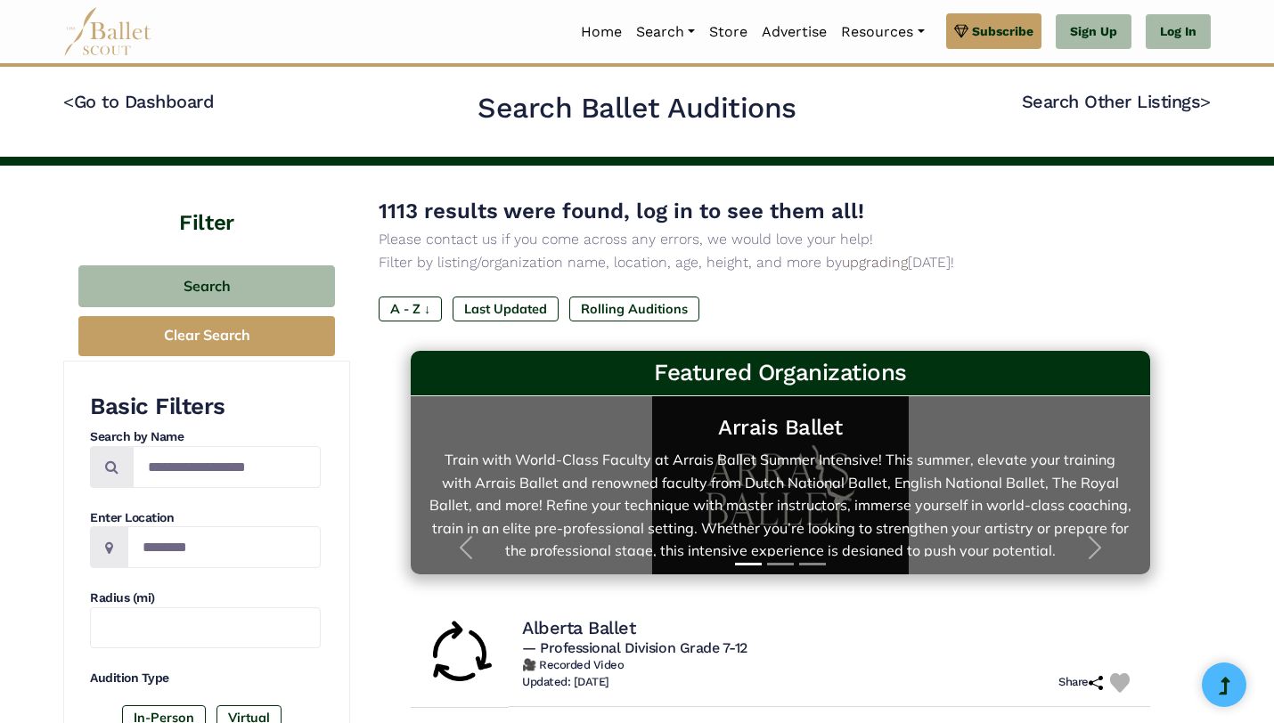
scroll to position [6, 0]
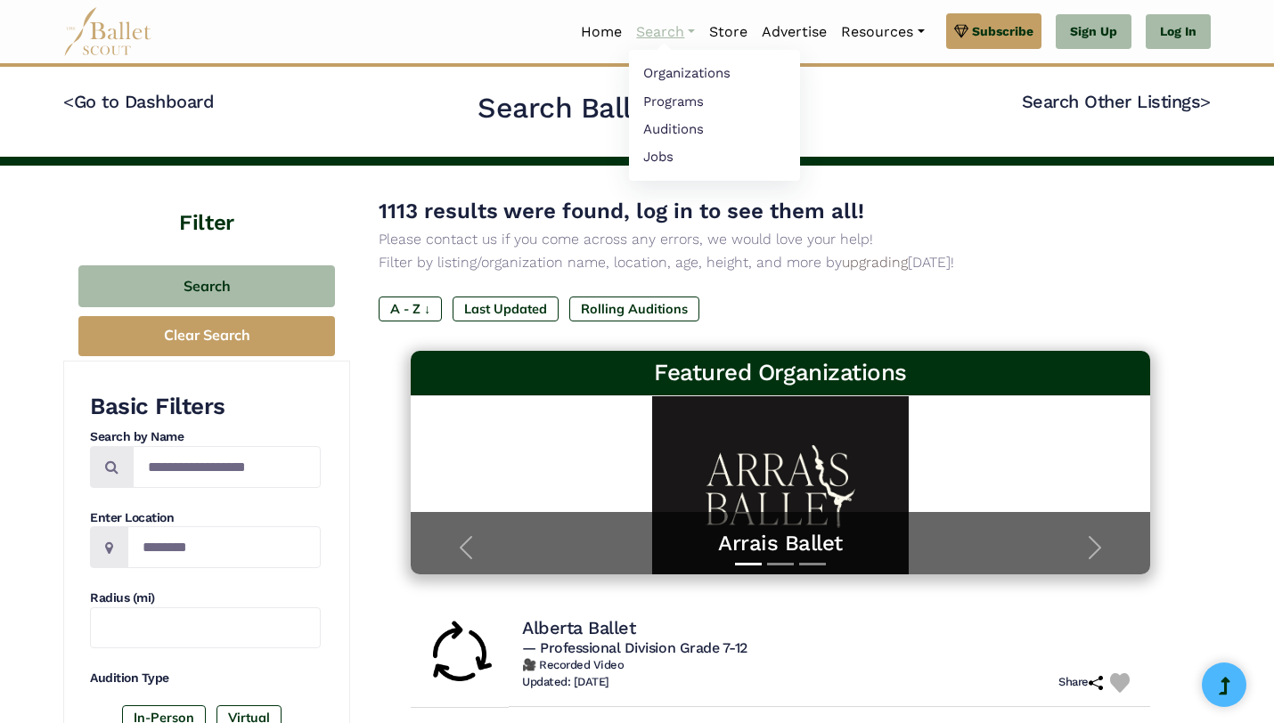
click at [678, 28] on link "Search" at bounding box center [665, 31] width 73 height 37
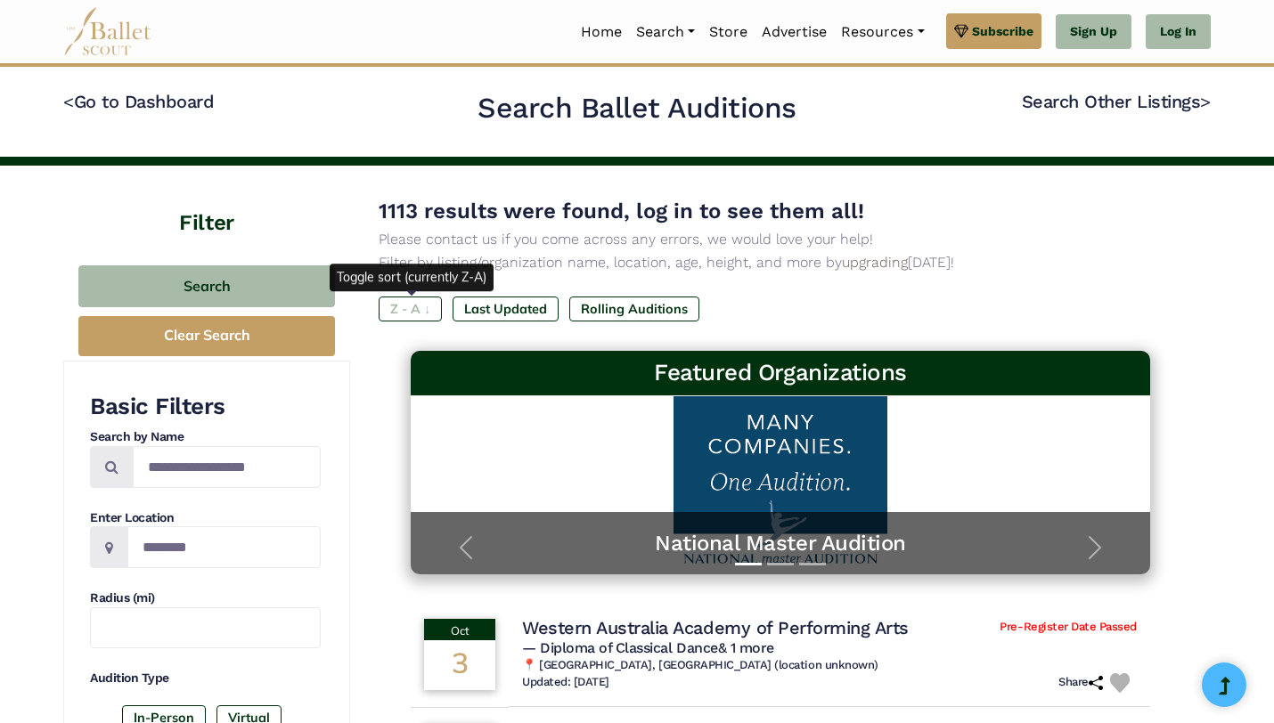
click at [410, 318] on label "Z - A ↓" at bounding box center [410, 309] width 63 height 25
click at [412, 304] on label "Z - A ↓" at bounding box center [410, 309] width 63 height 25
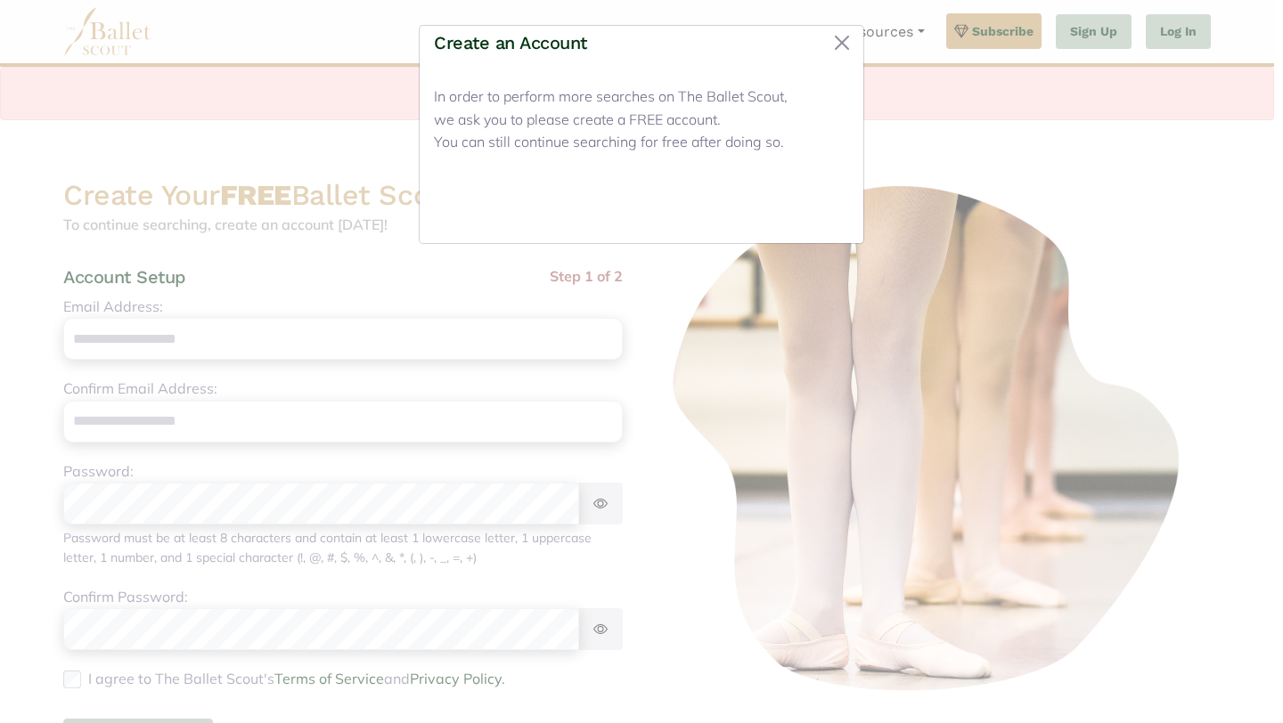
click at [814, 196] on button "Close" at bounding box center [815, 208] width 67 height 42
click at [826, 212] on button "Close" at bounding box center [815, 208] width 67 height 42
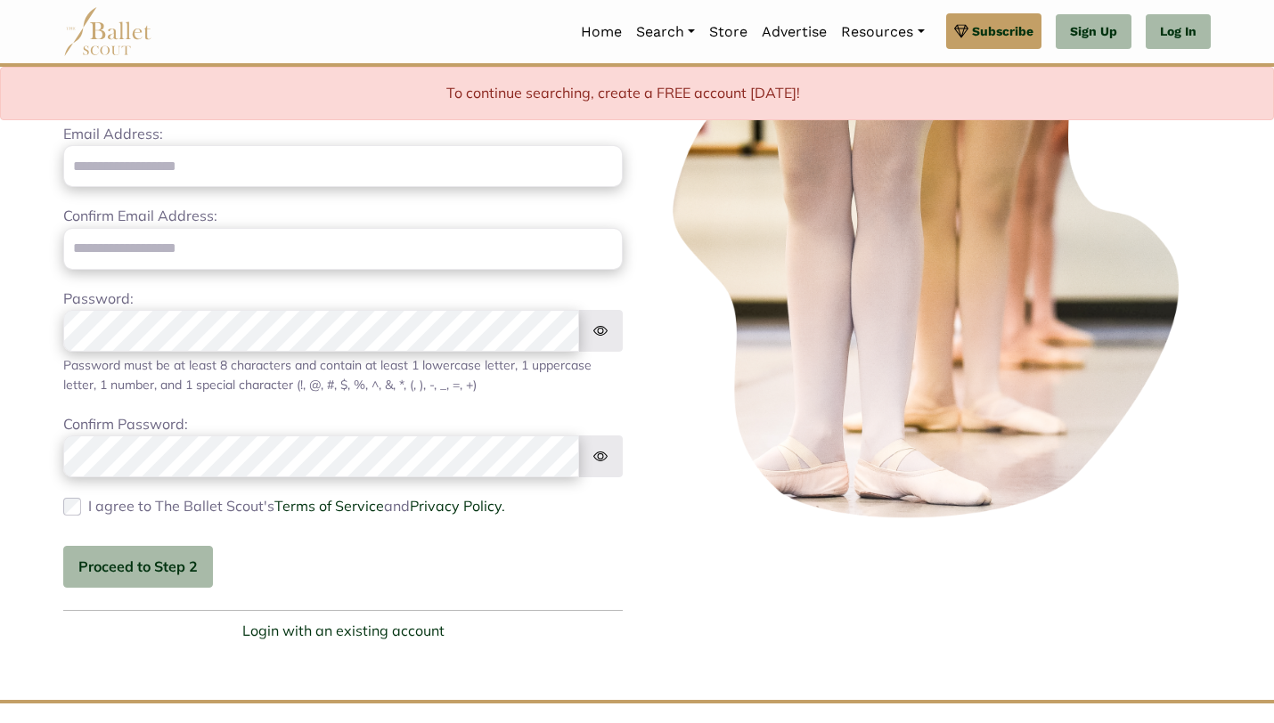
scroll to position [406, 0]
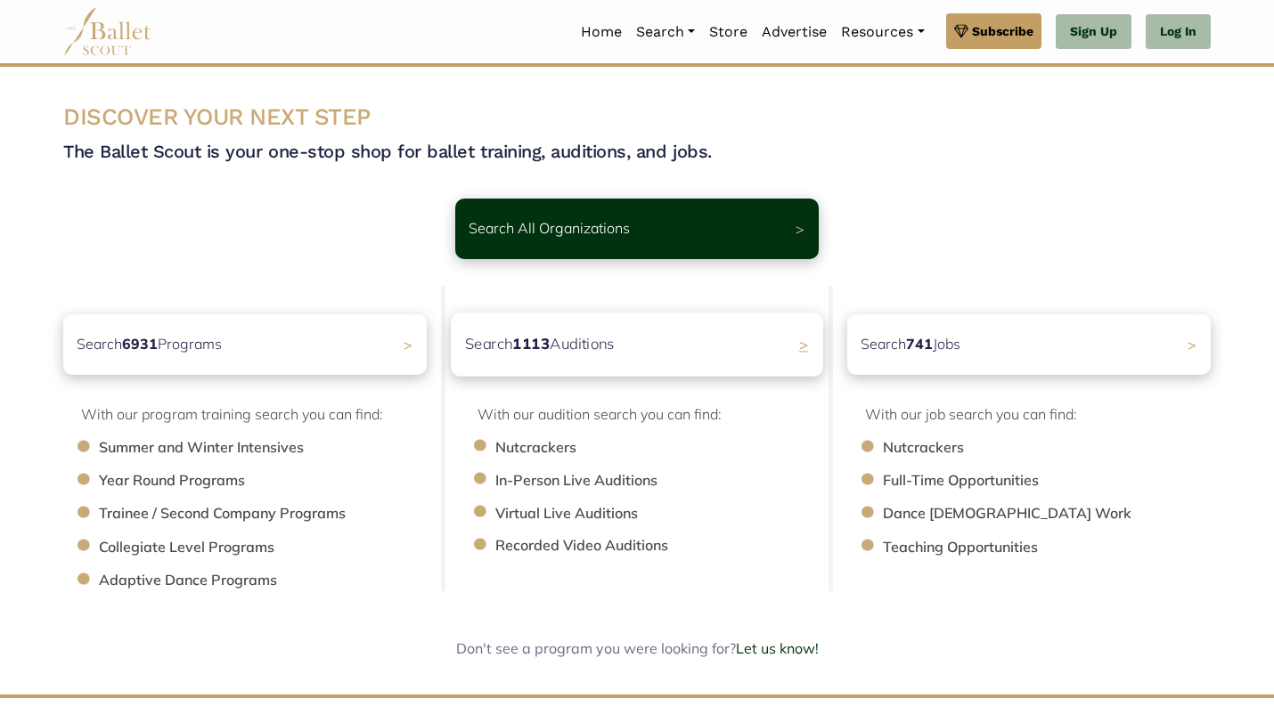
click at [662, 343] on div "Search 1113 Auditions >" at bounding box center [637, 344] width 372 height 63
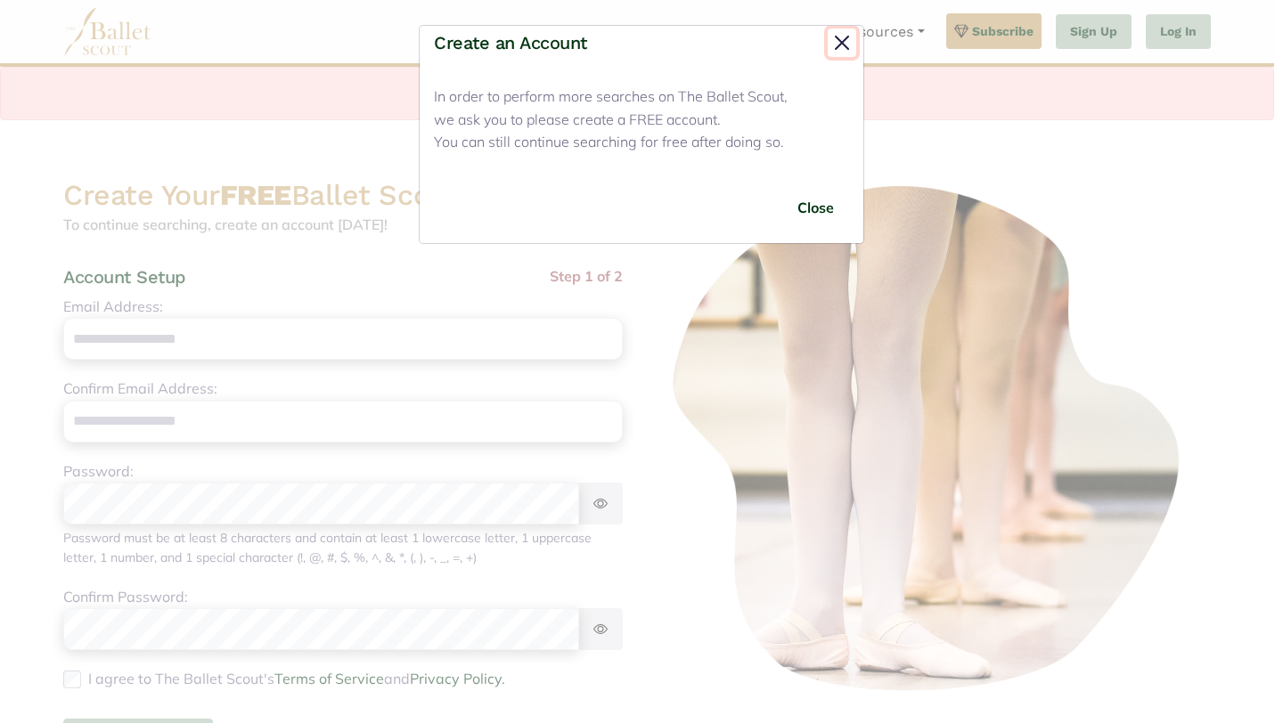
click at [836, 44] on button "Close" at bounding box center [842, 43] width 29 height 29
